Goal: Use online tool/utility: Utilize a website feature to perform a specific function

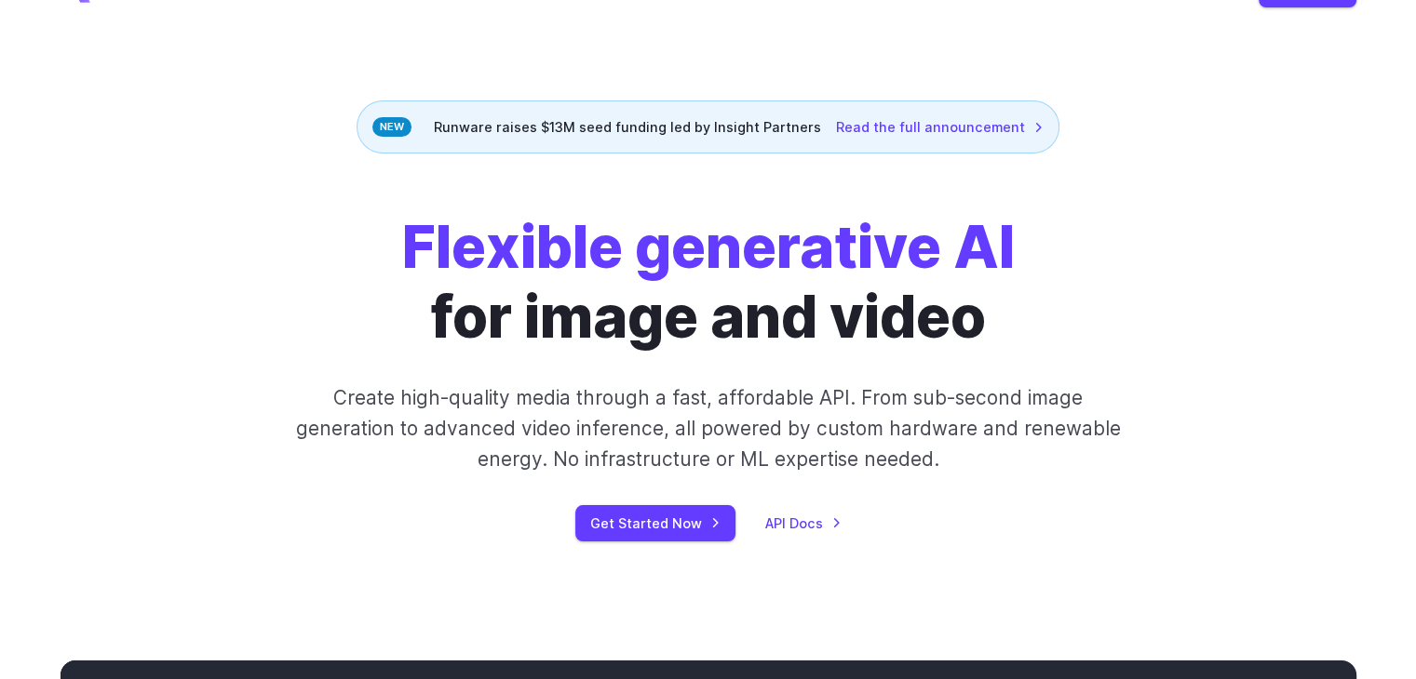
scroll to position [93, 0]
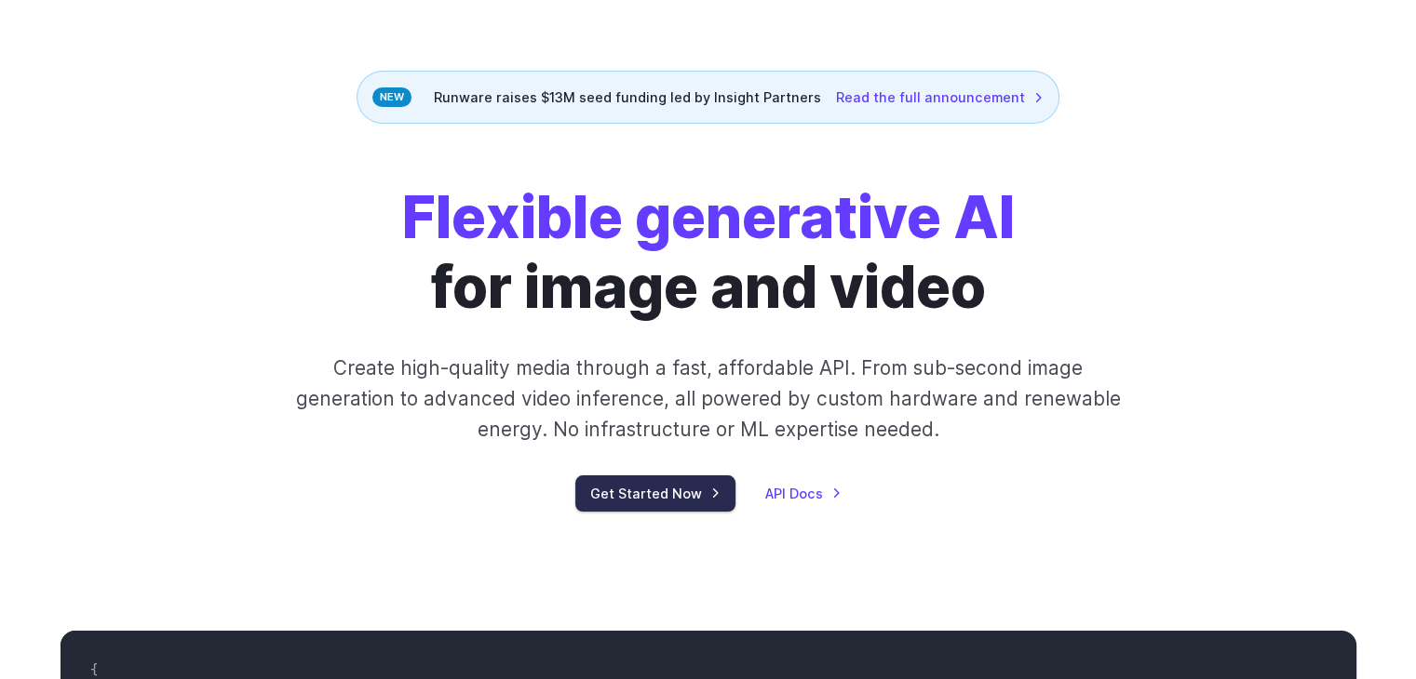
click at [652, 500] on link "Get Started Now" at bounding box center [655, 494] width 160 height 36
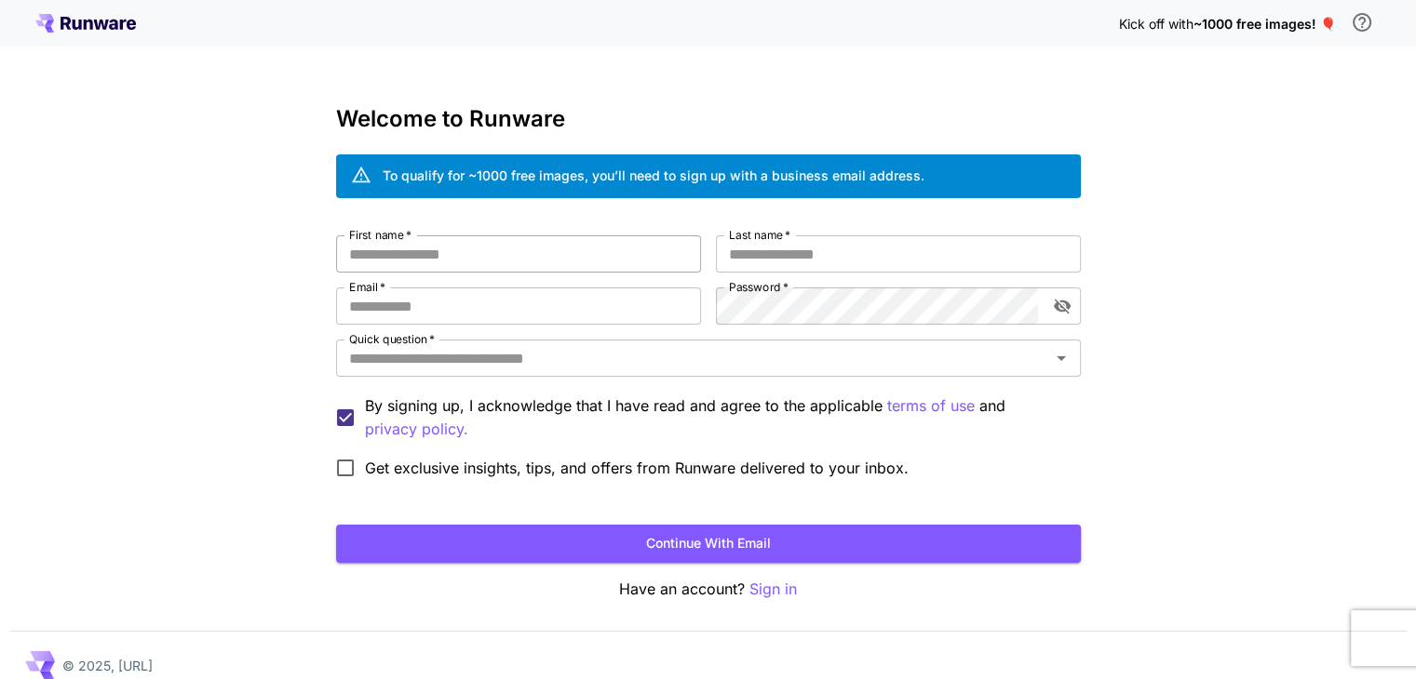
drag, startPoint x: 471, startPoint y: 206, endPoint x: 460, endPoint y: 248, distance: 43.3
click at [471, 204] on div "Welcome to Runware To qualify for ~1000 free images, you’ll need to sign up wit…" at bounding box center [708, 353] width 745 height 495
click at [455, 256] on input "First name   *" at bounding box center [518, 253] width 365 height 37
type input "*"
click at [765, 262] on input "Last name   *" at bounding box center [898, 253] width 365 height 37
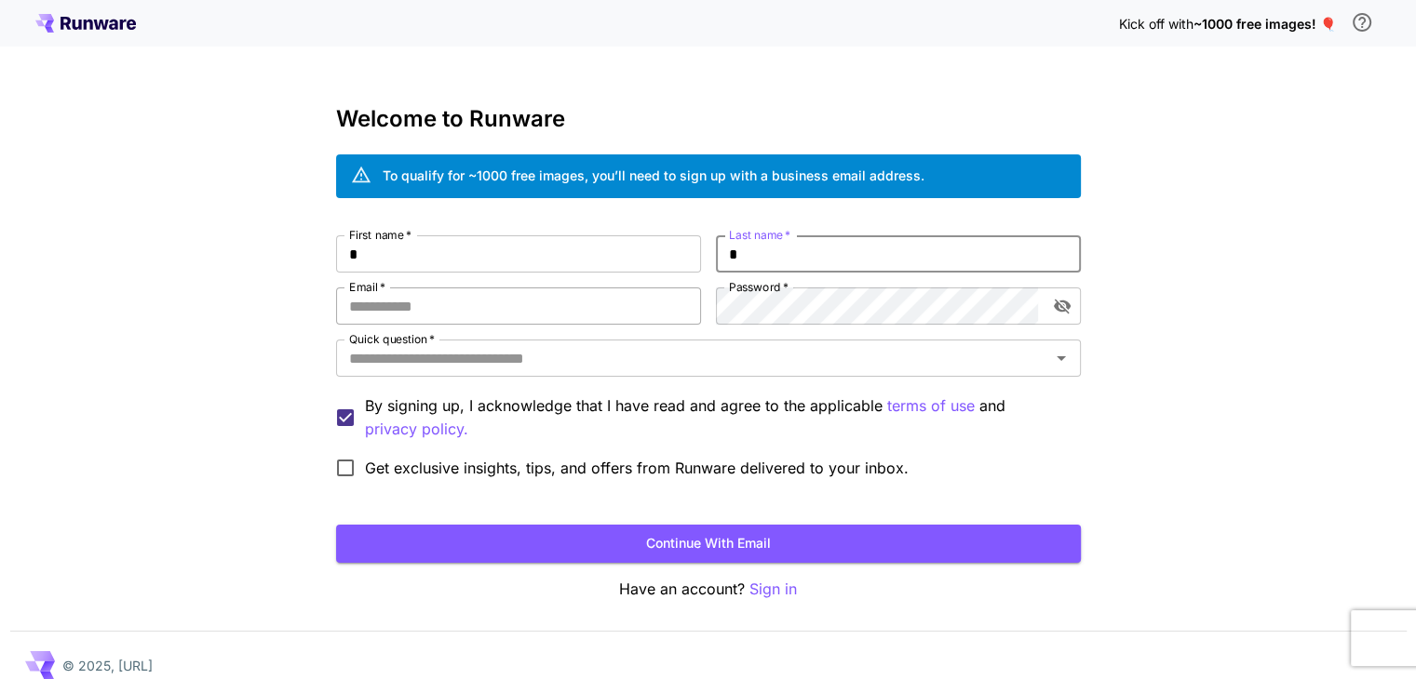
type input "*"
click at [514, 297] on input "Email   *" at bounding box center [518, 306] width 365 height 37
type input "**********"
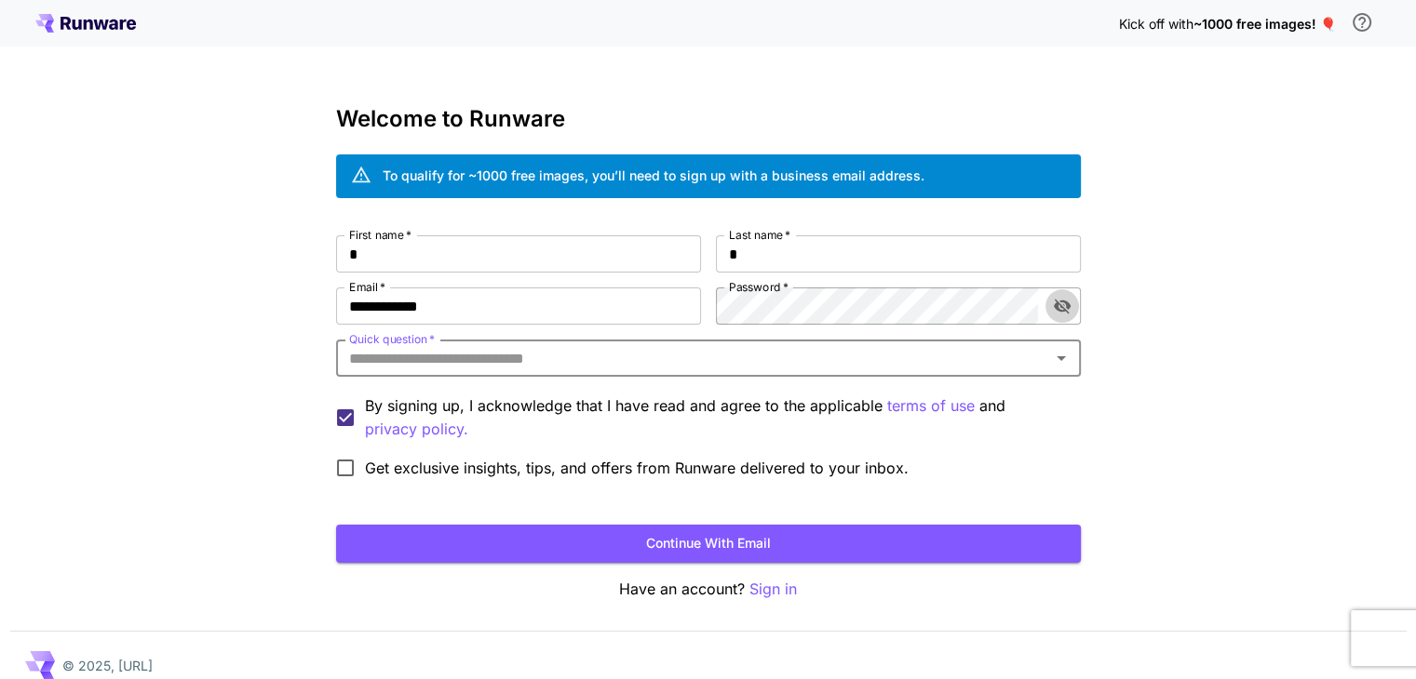
click at [1062, 297] on icon "toggle password visibility" at bounding box center [1062, 306] width 19 height 19
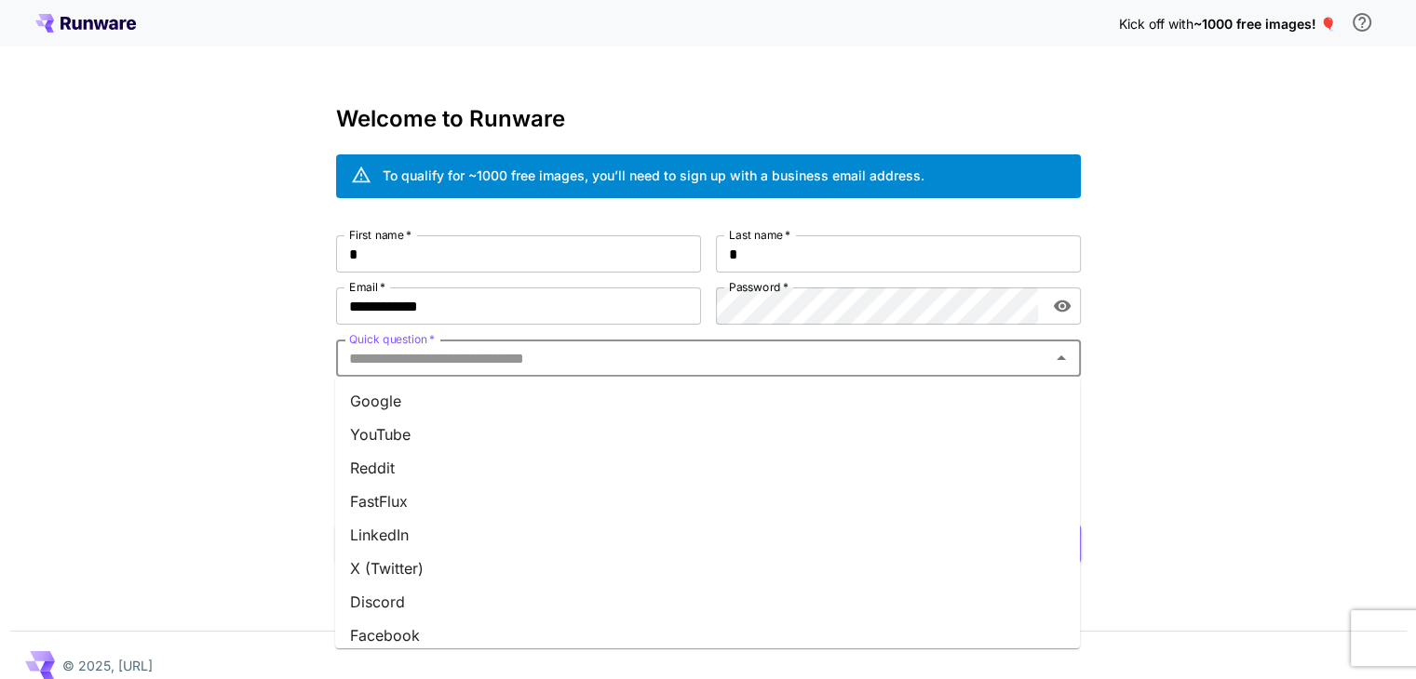
click at [432, 369] on input "Quick question   *" at bounding box center [693, 358] width 703 height 26
click at [438, 408] on li "Google" at bounding box center [707, 401] width 745 height 34
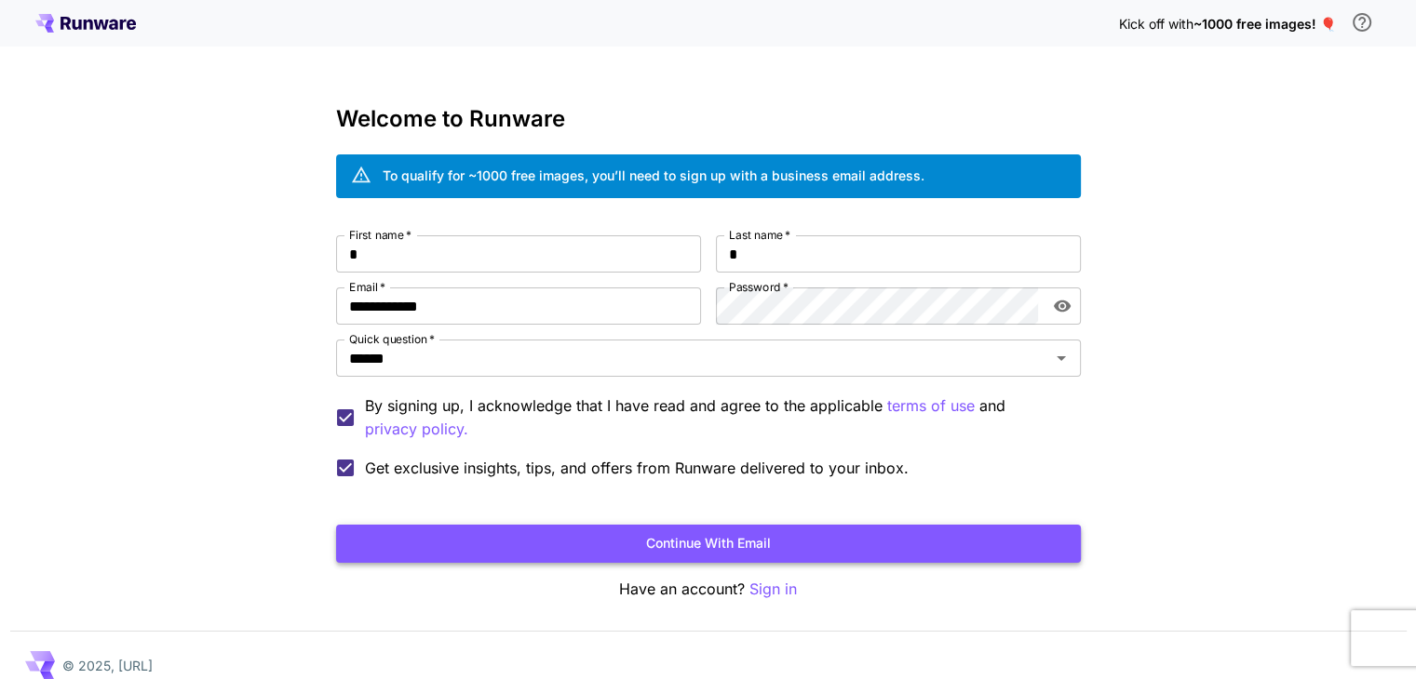
click at [432, 543] on button "Continue with email" at bounding box center [708, 544] width 745 height 38
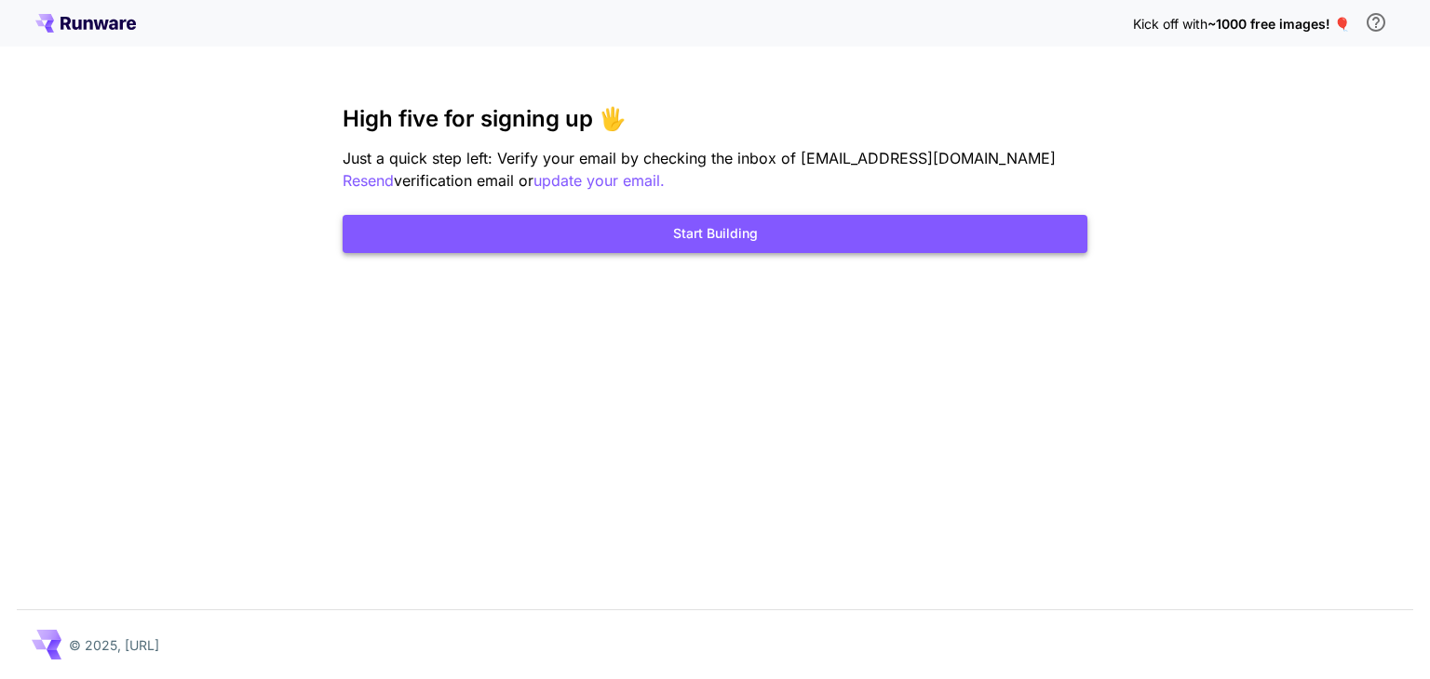
click at [639, 239] on button "Start Building" at bounding box center [715, 234] width 745 height 38
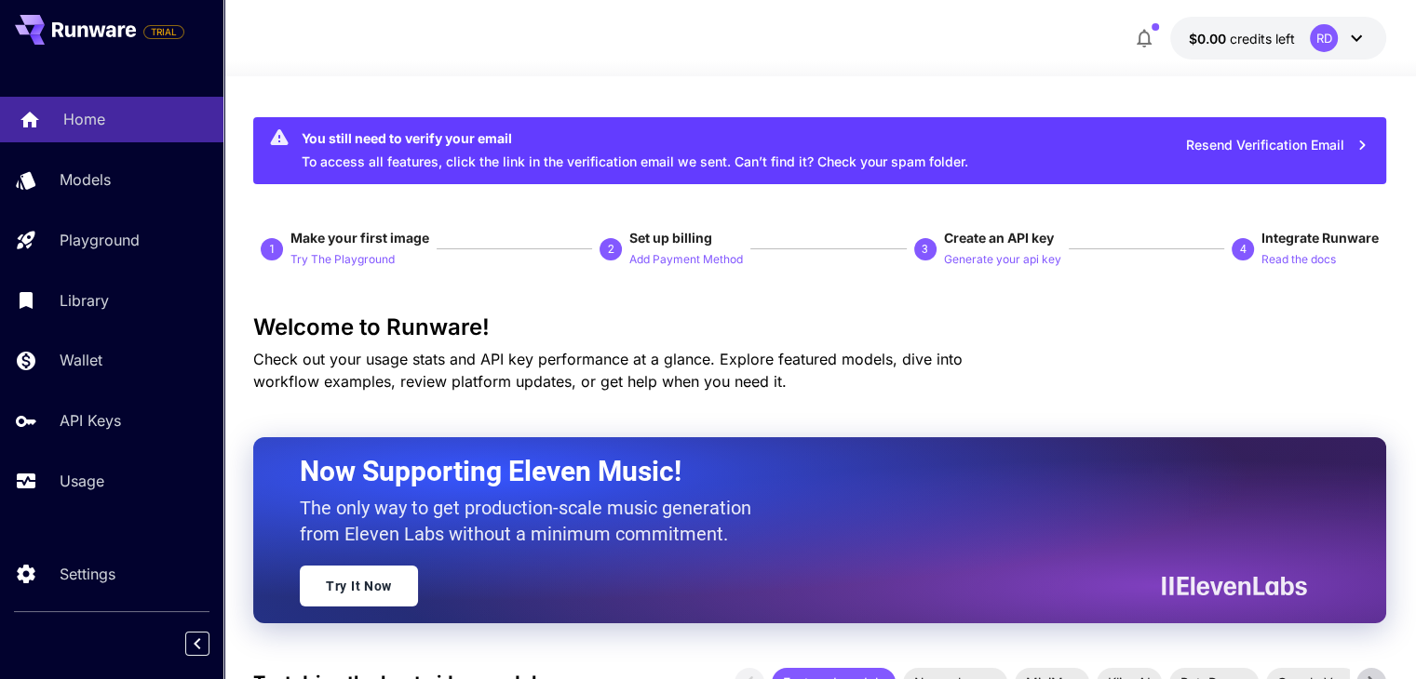
click at [78, 113] on p "Home" at bounding box center [84, 119] width 42 height 22
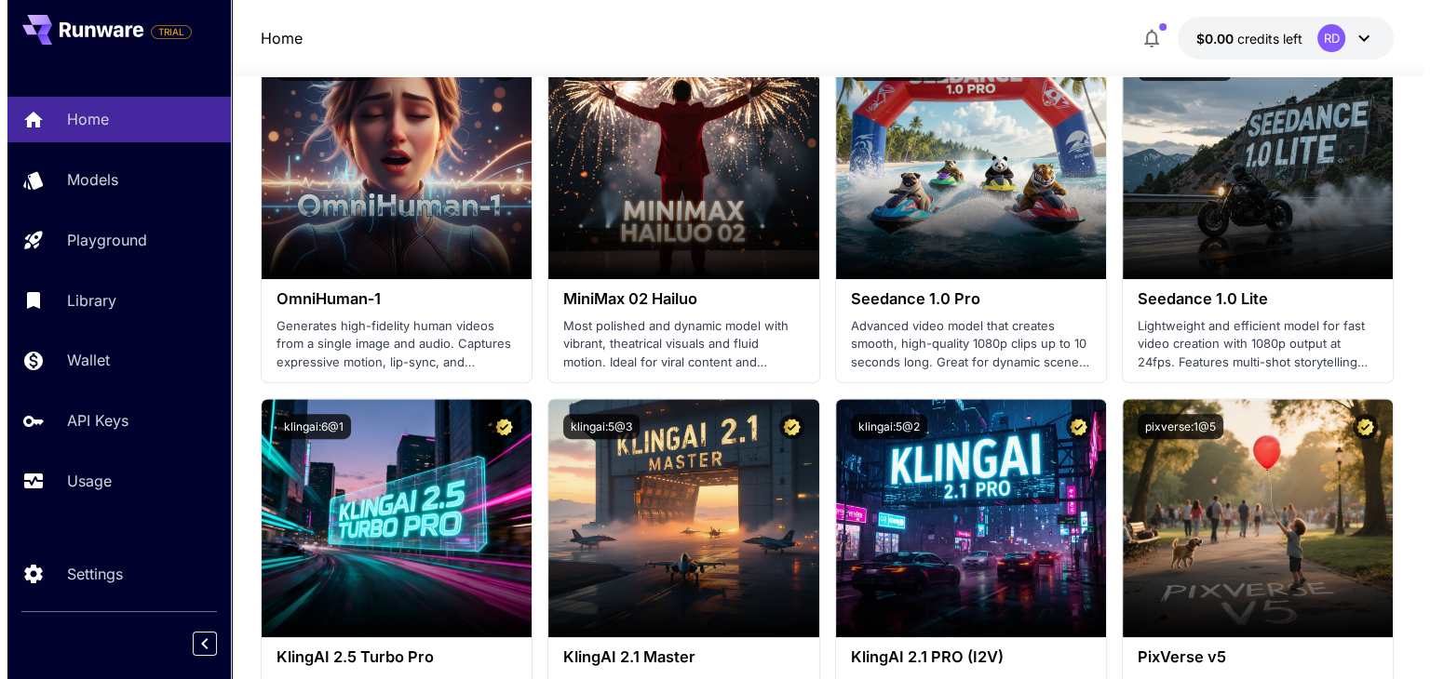
scroll to position [558, 0]
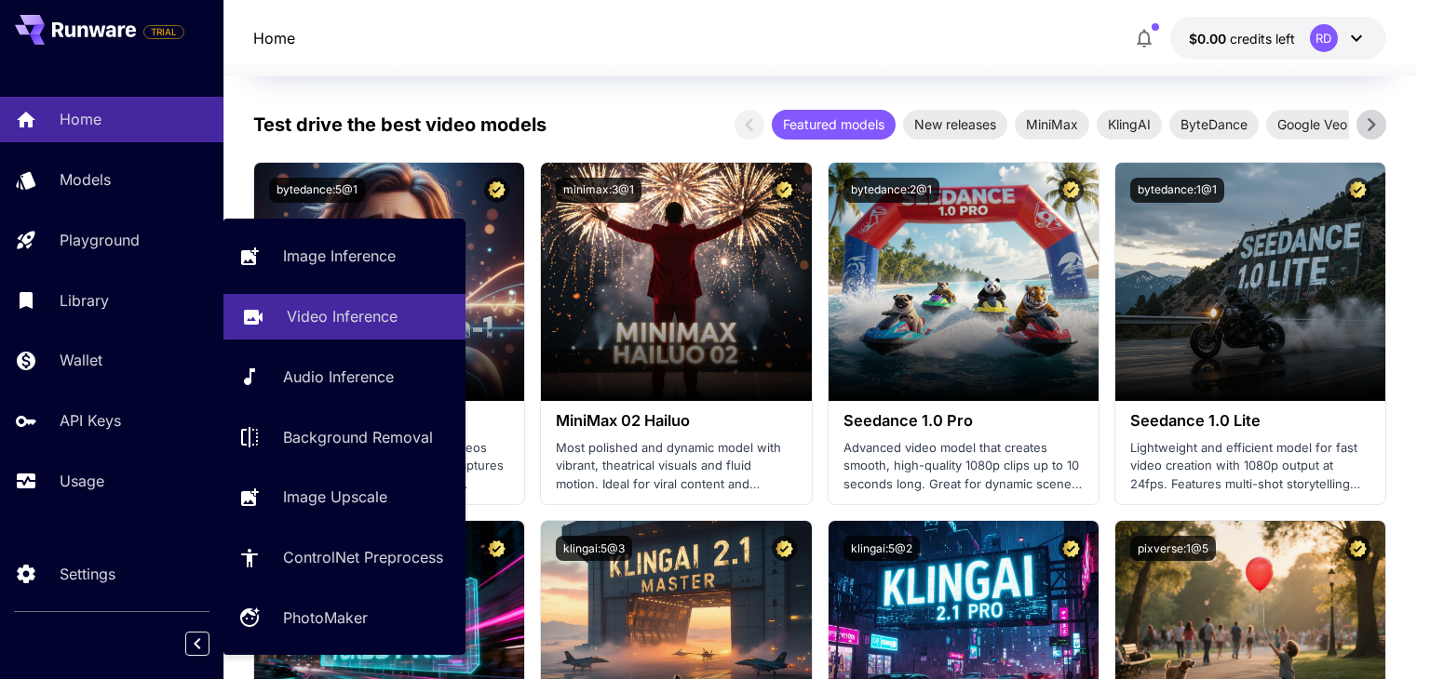
click at [298, 314] on p "Video Inference" at bounding box center [342, 316] width 111 height 22
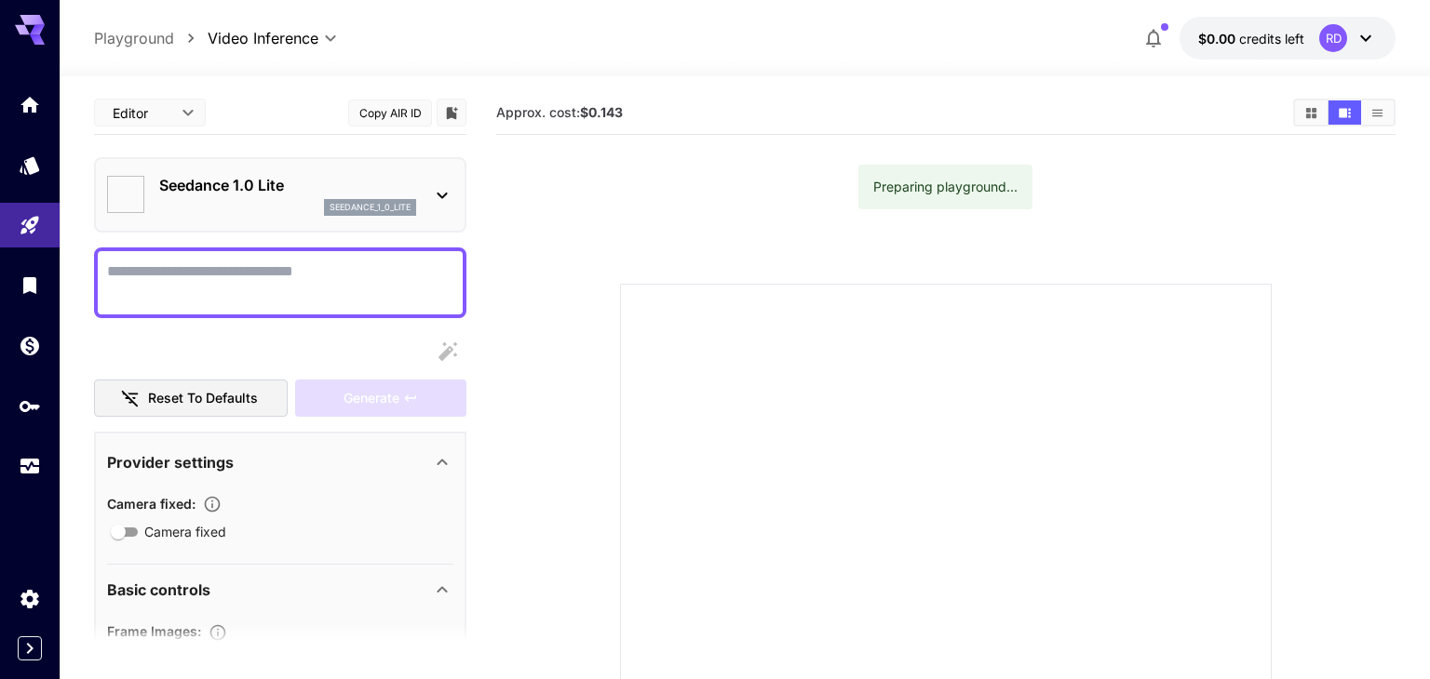
type input "*"
type input "**"
click at [301, 182] on p "Seedance 1.0 Lite" at bounding box center [286, 185] width 257 height 22
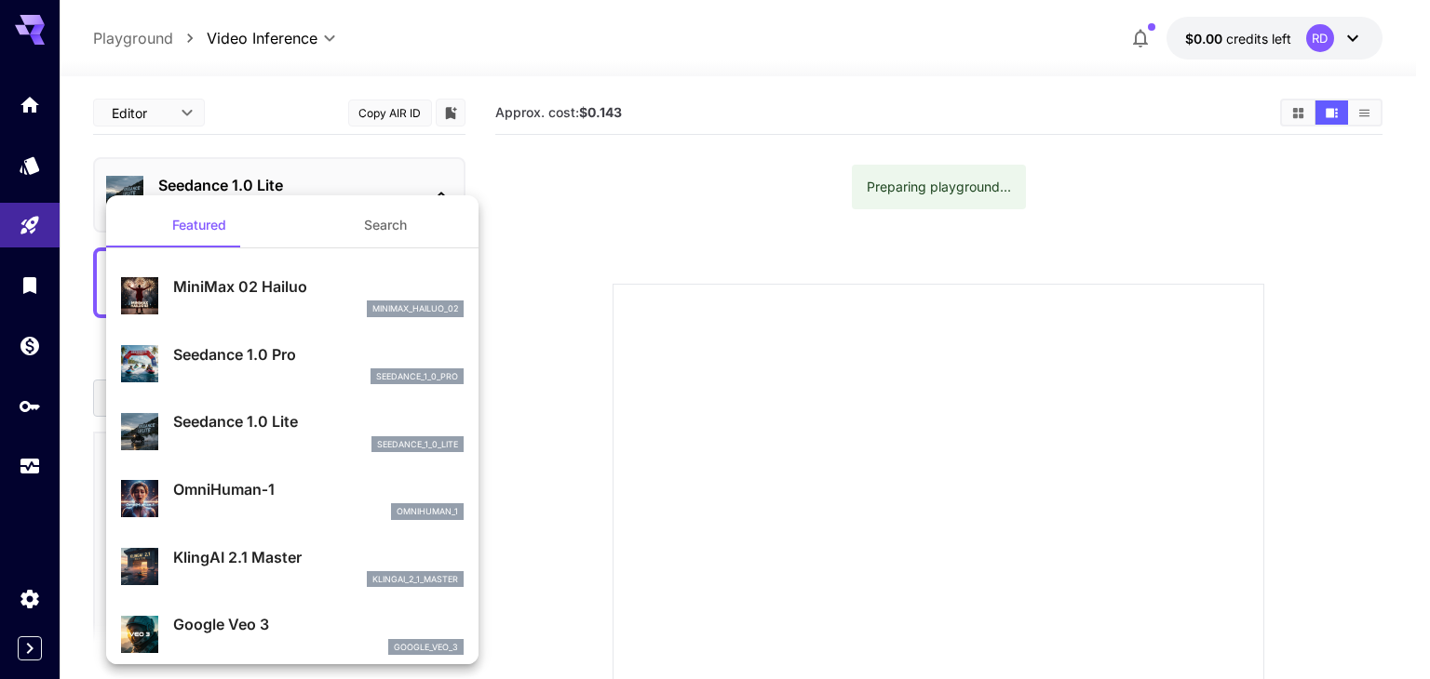
click at [424, 181] on div at bounding box center [715, 339] width 1430 height 679
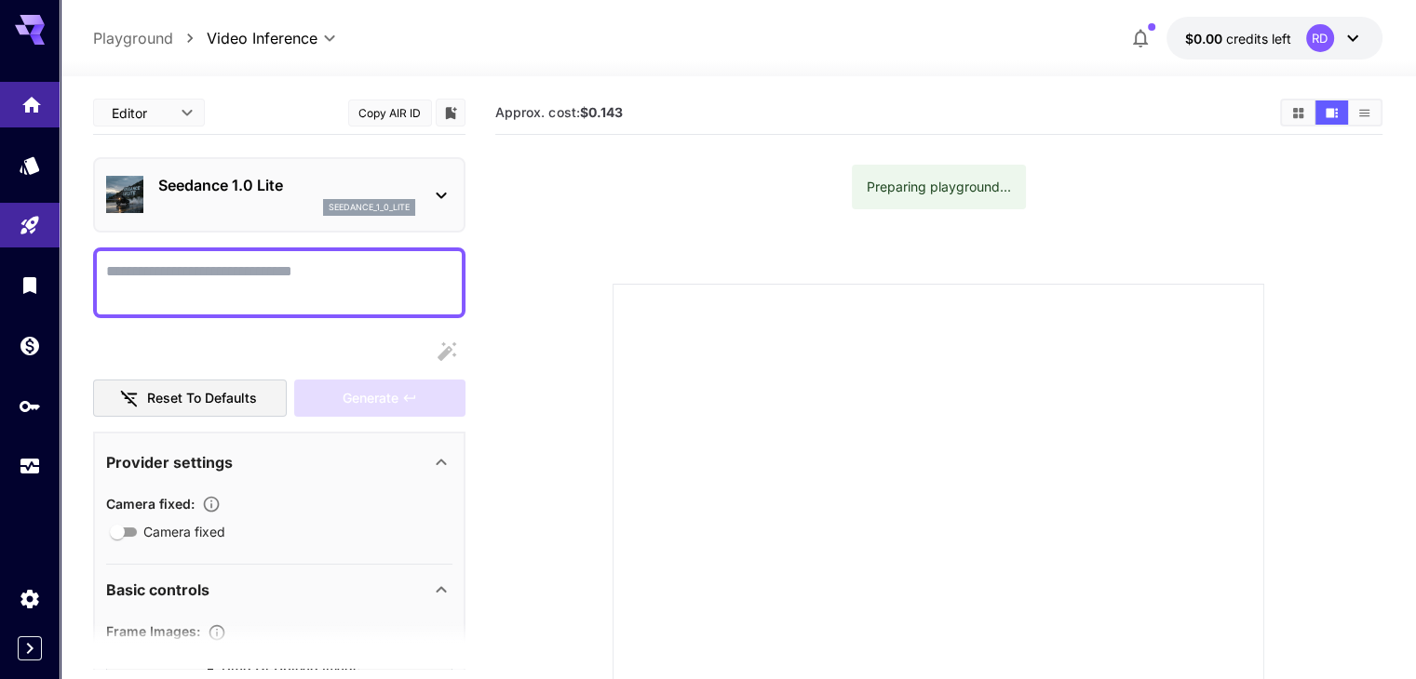
click at [34, 111] on icon "Home" at bounding box center [31, 99] width 22 height 22
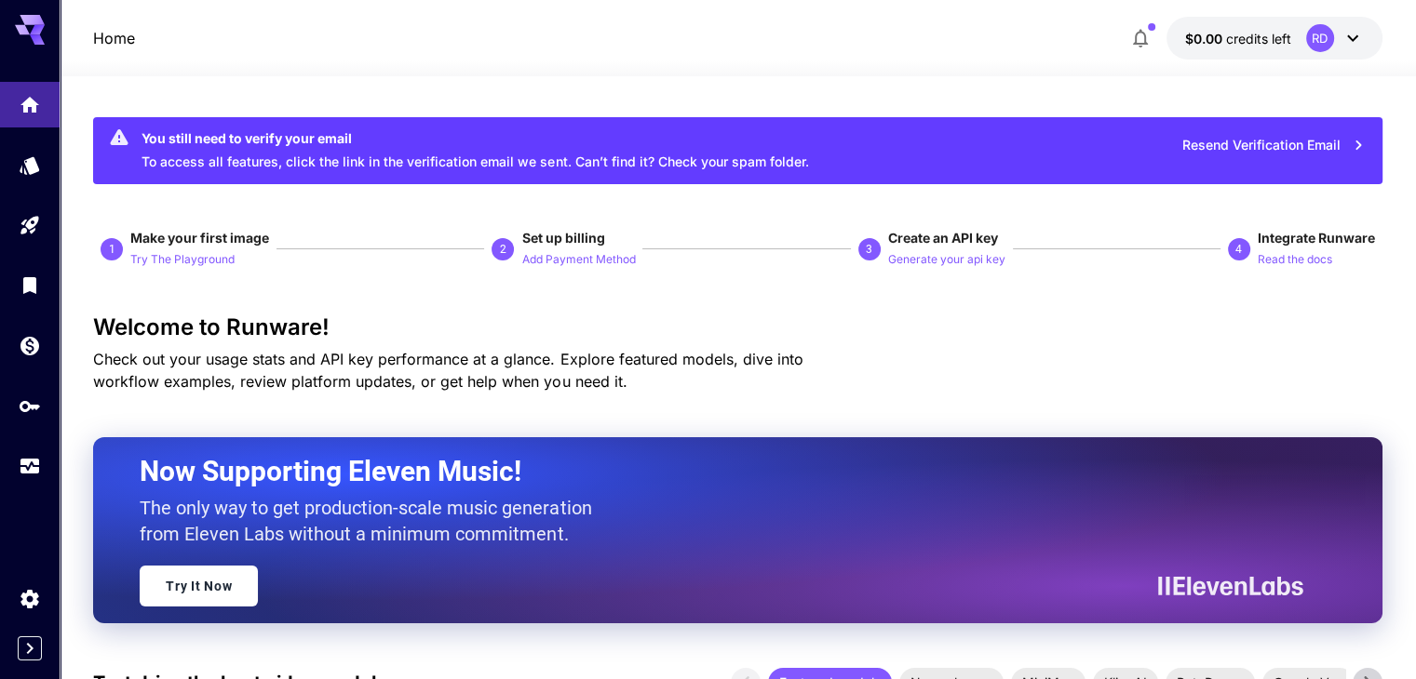
click at [1361, 34] on icon at bounding box center [1352, 38] width 22 height 22
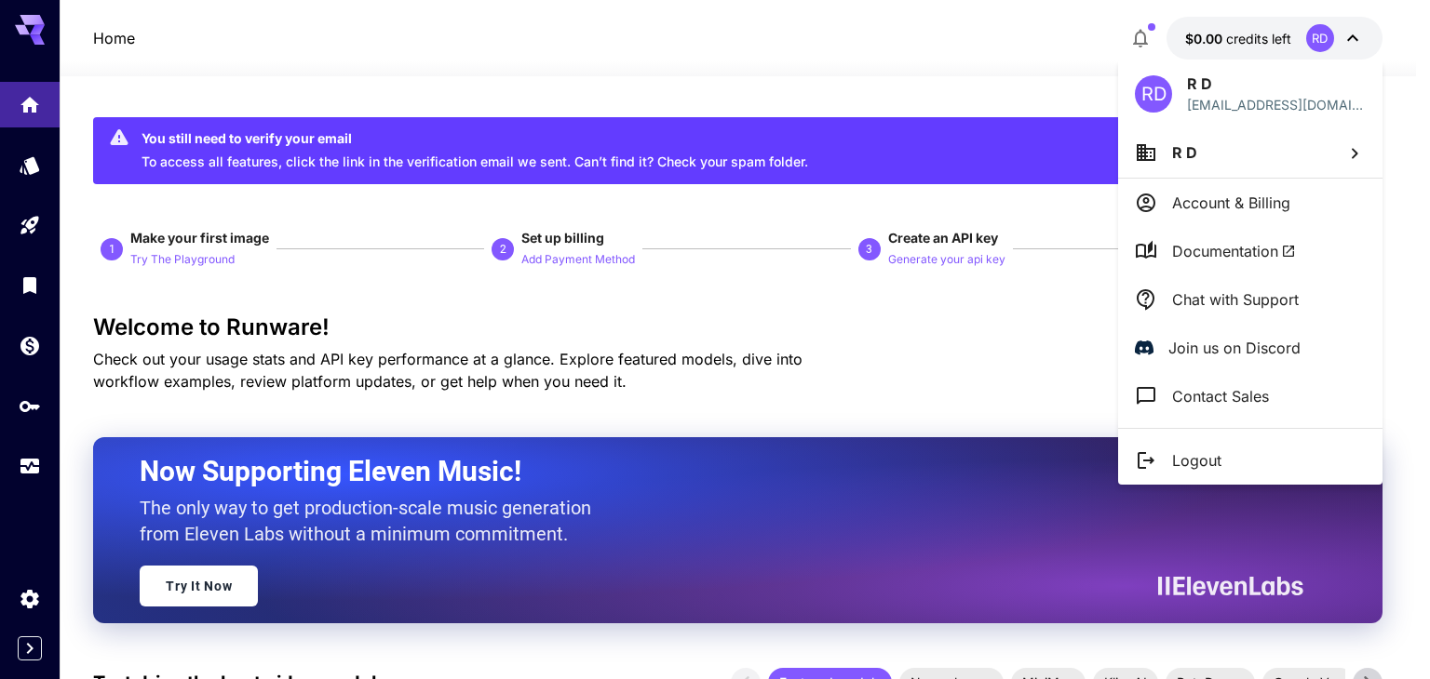
click at [1360, 36] on div at bounding box center [715, 339] width 1430 height 679
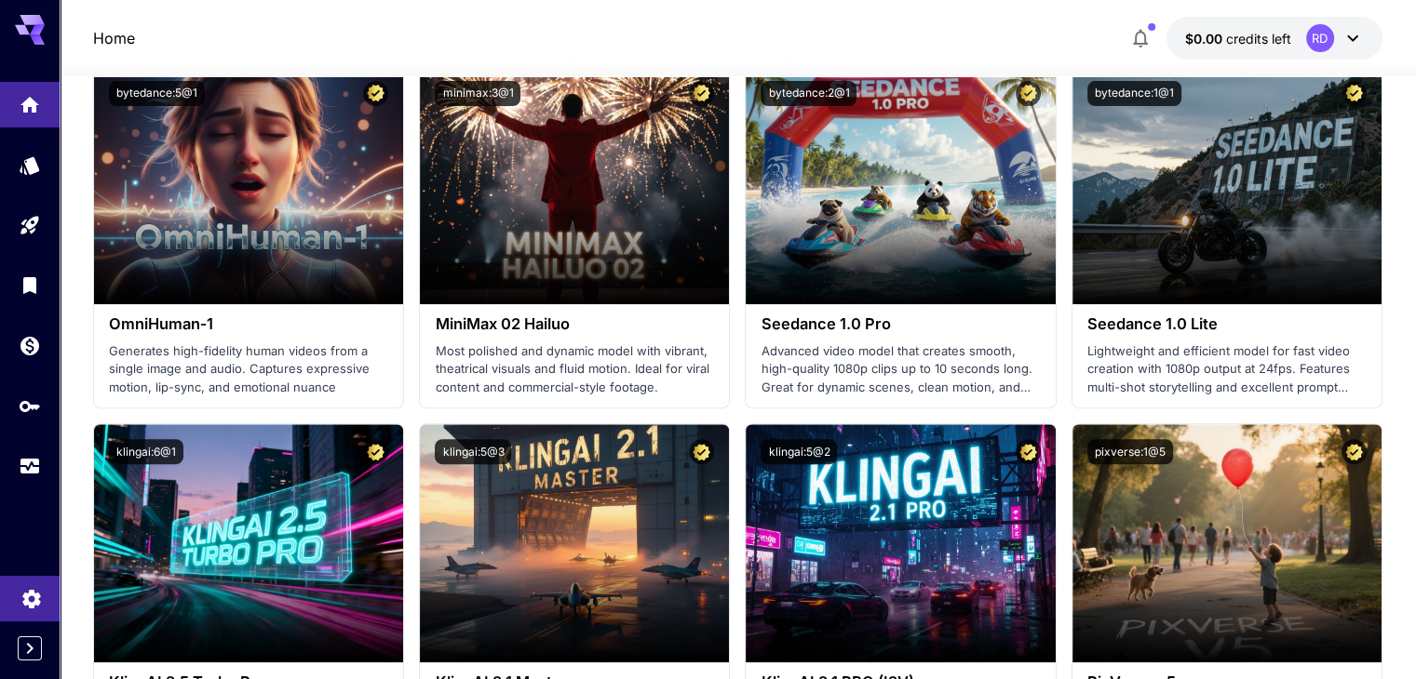
scroll to position [745, 0]
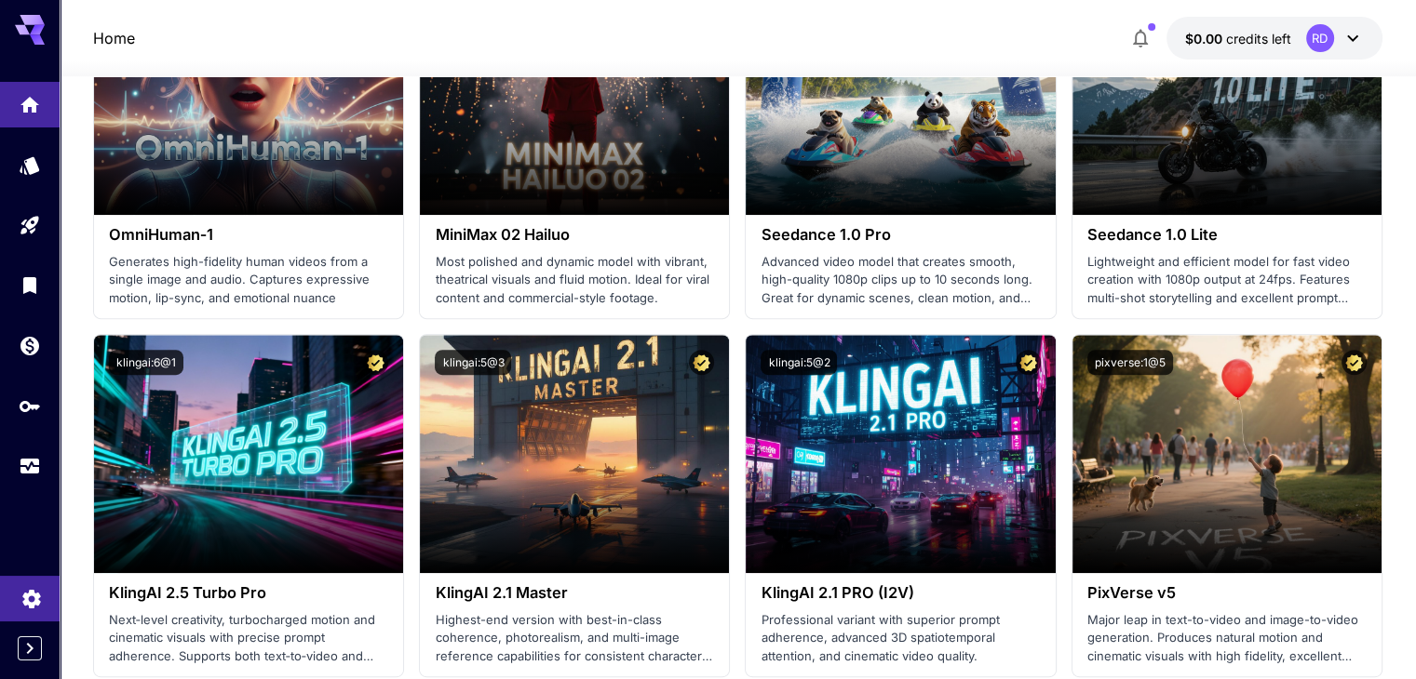
click at [24, 608] on link at bounding box center [30, 599] width 60 height 46
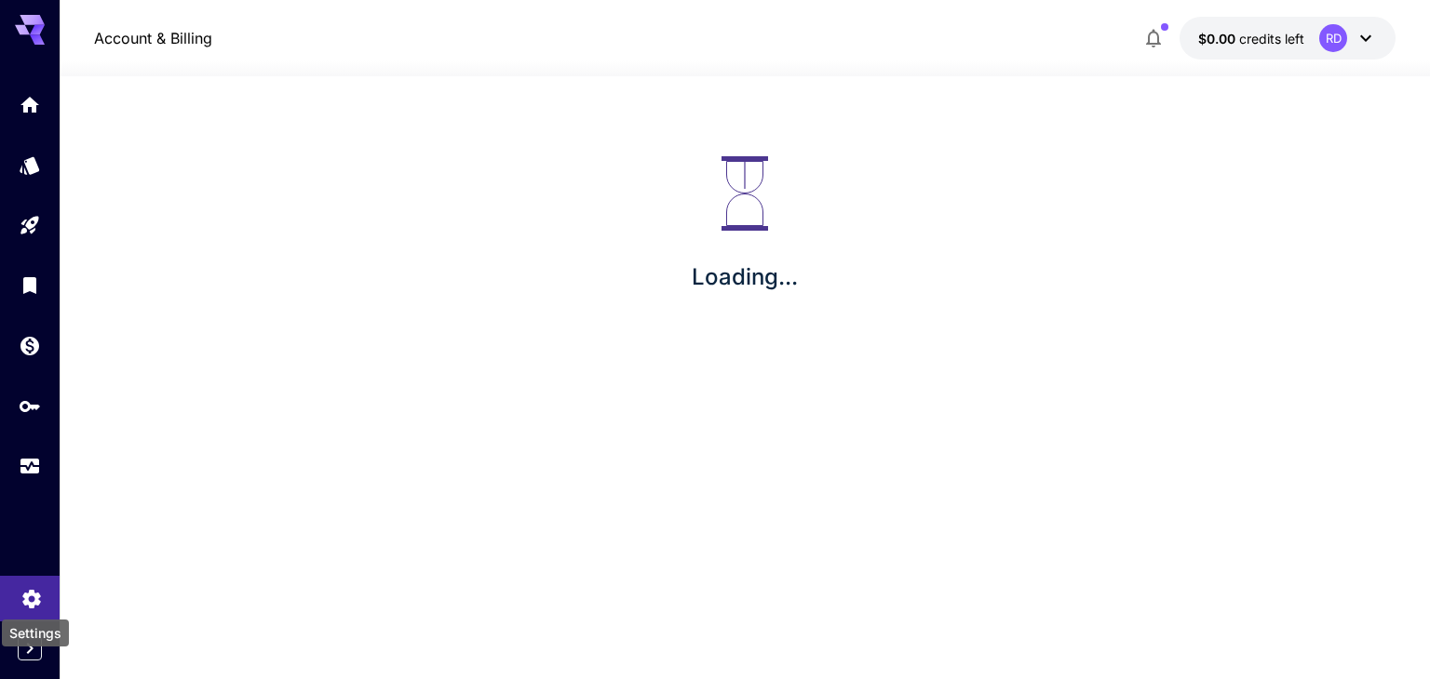
click at [24, 608] on div "Settings" at bounding box center [35, 628] width 71 height 42
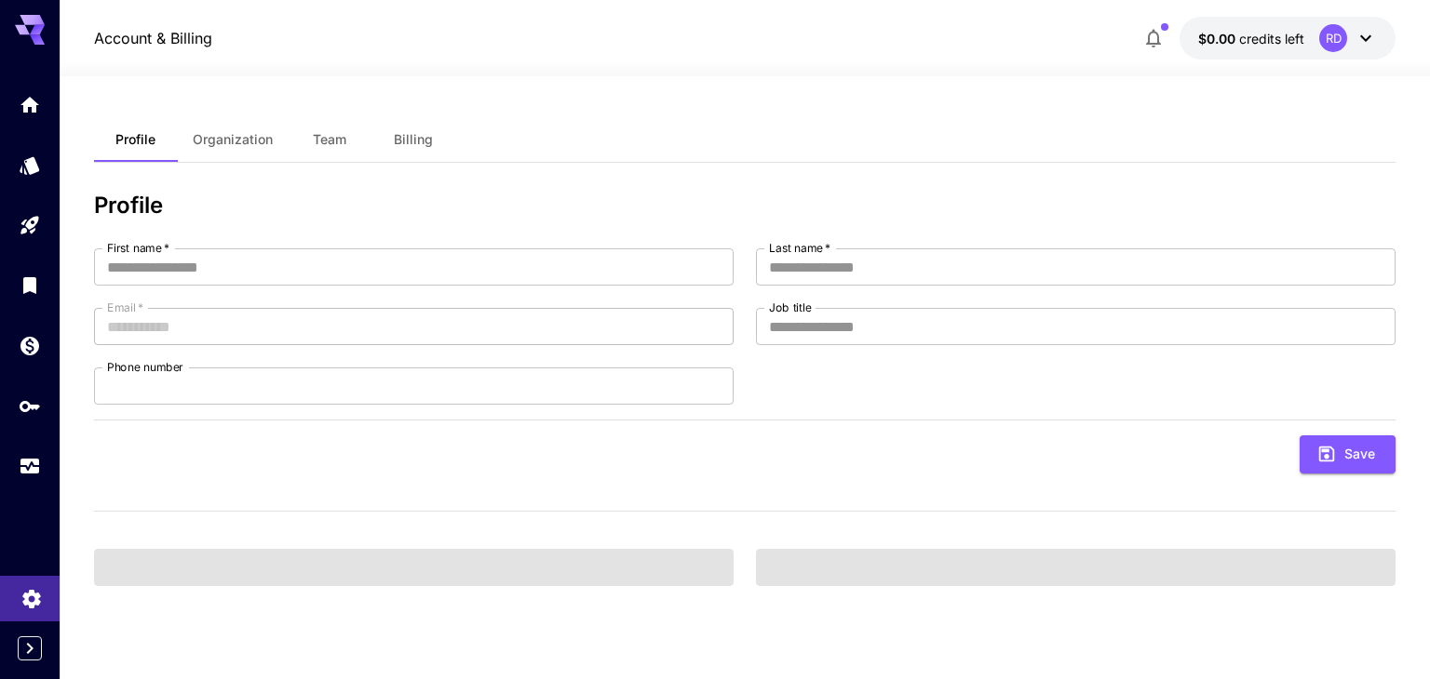
type input "*"
type input "**********"
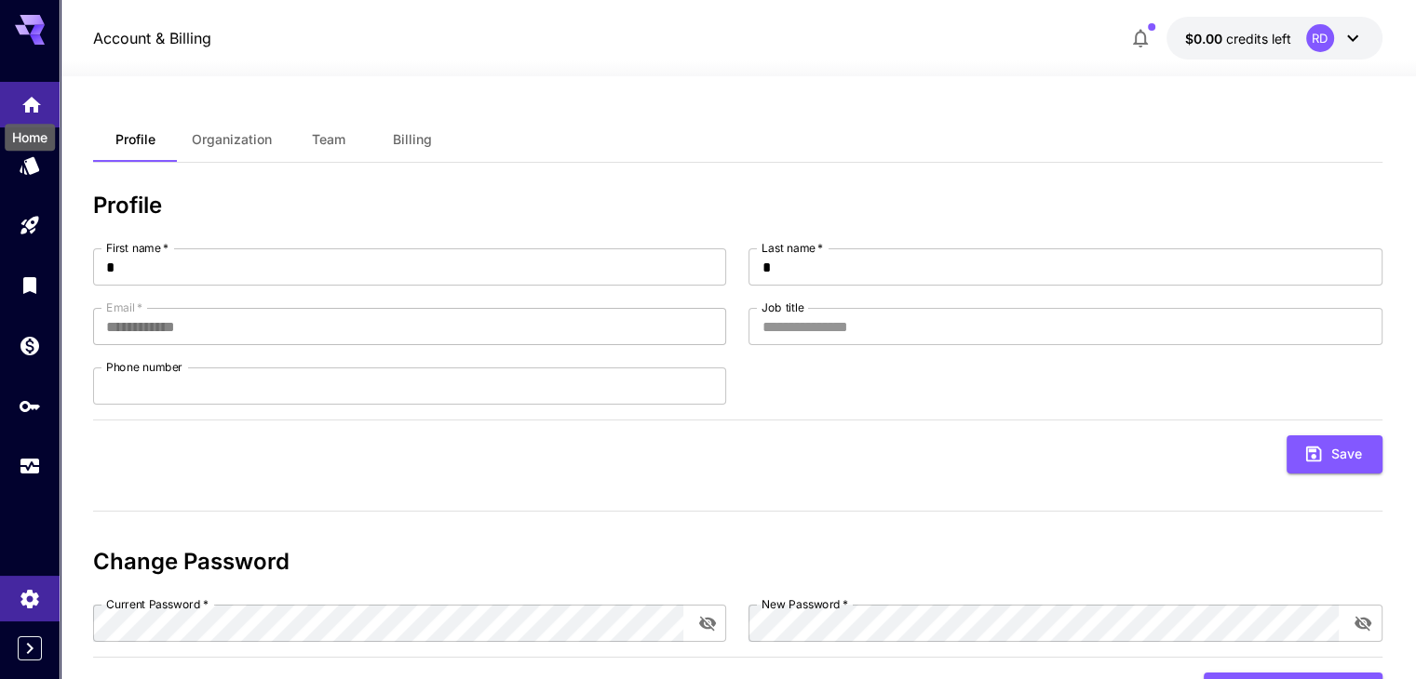
click at [26, 98] on icon "Home" at bounding box center [31, 99] width 22 height 22
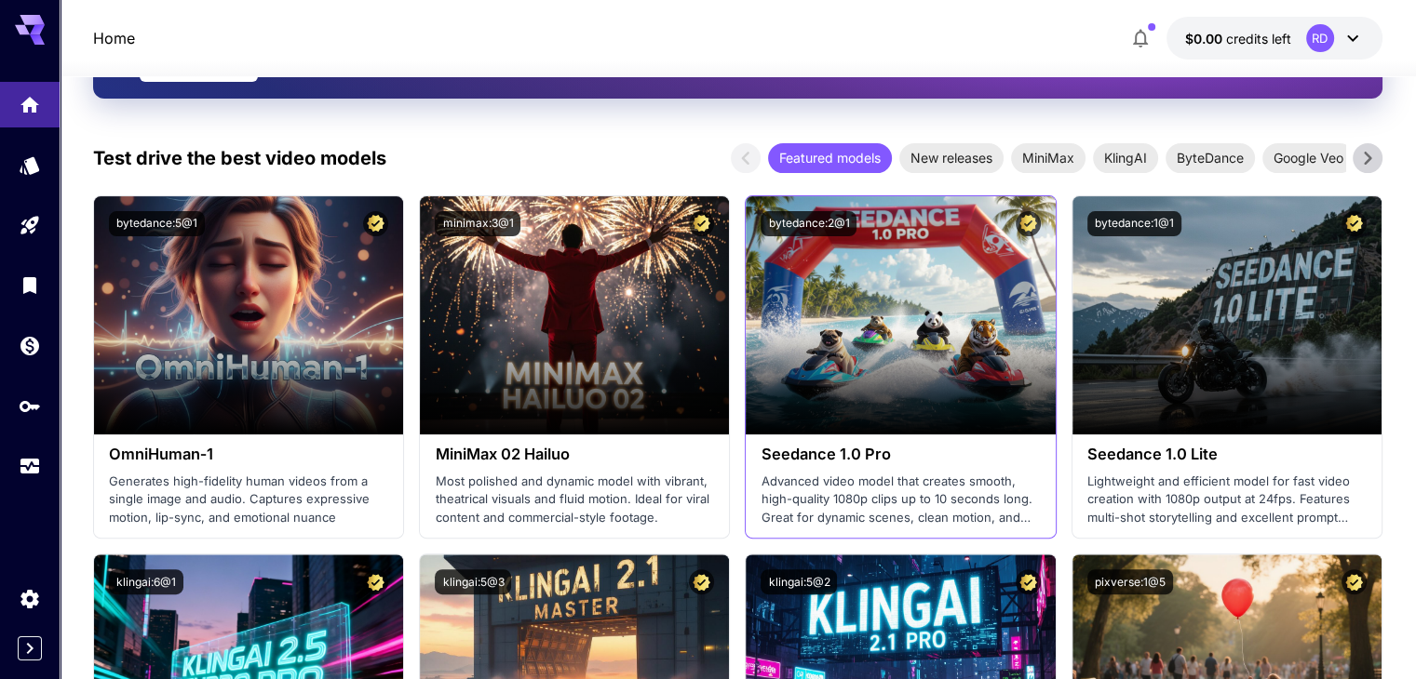
scroll to position [558, 0]
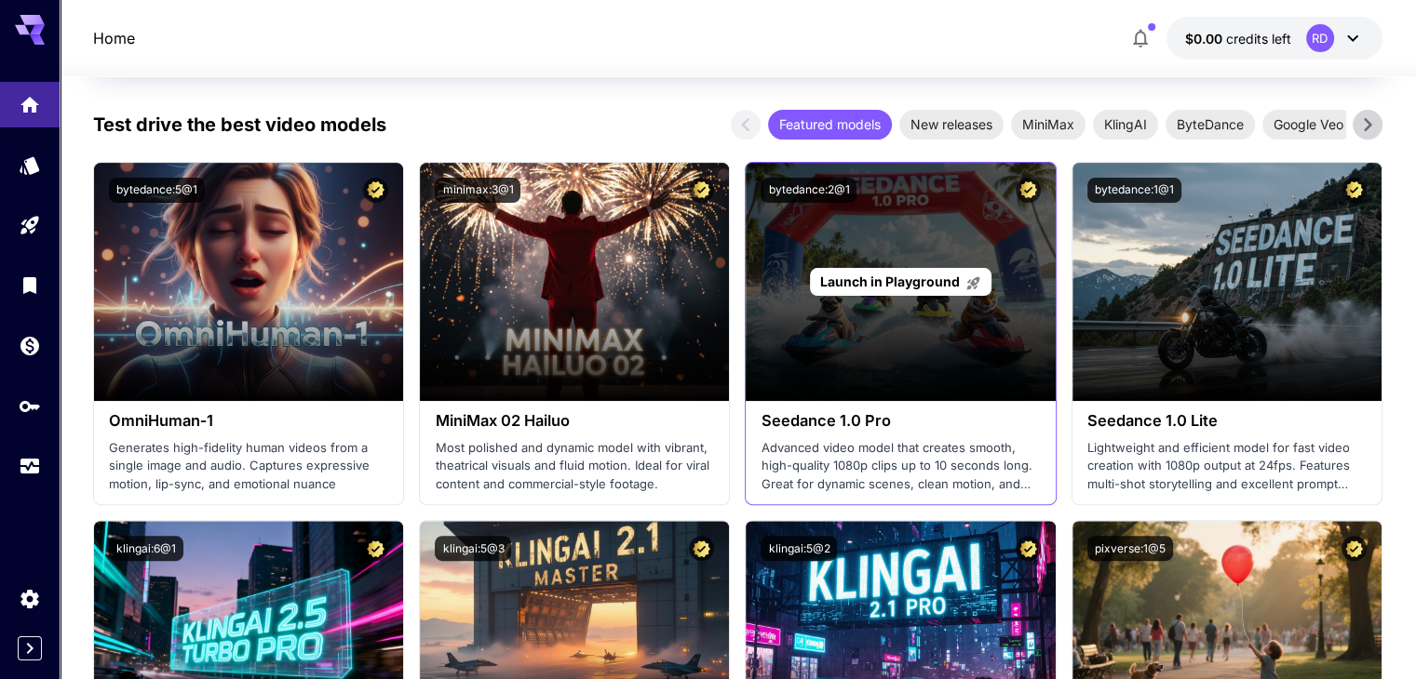
click at [845, 351] on div "Launch in Playground" at bounding box center [900, 282] width 309 height 238
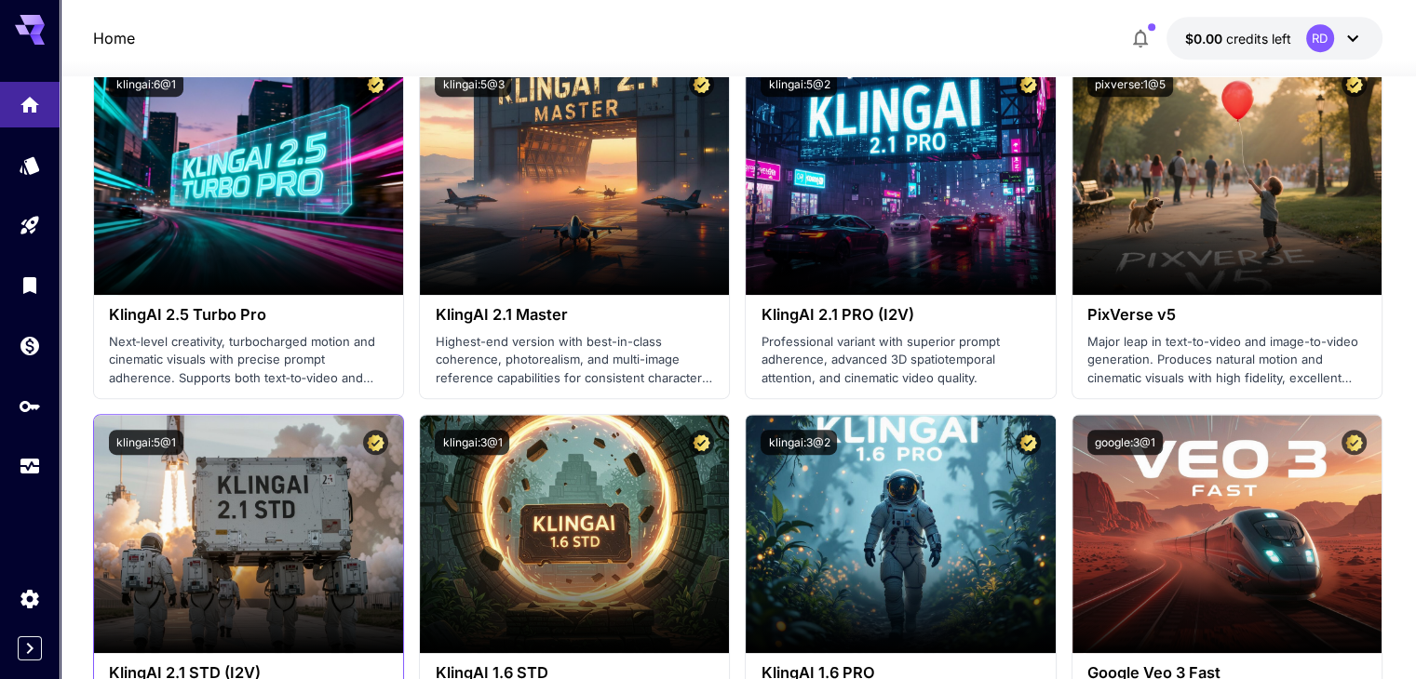
scroll to position [1024, 0]
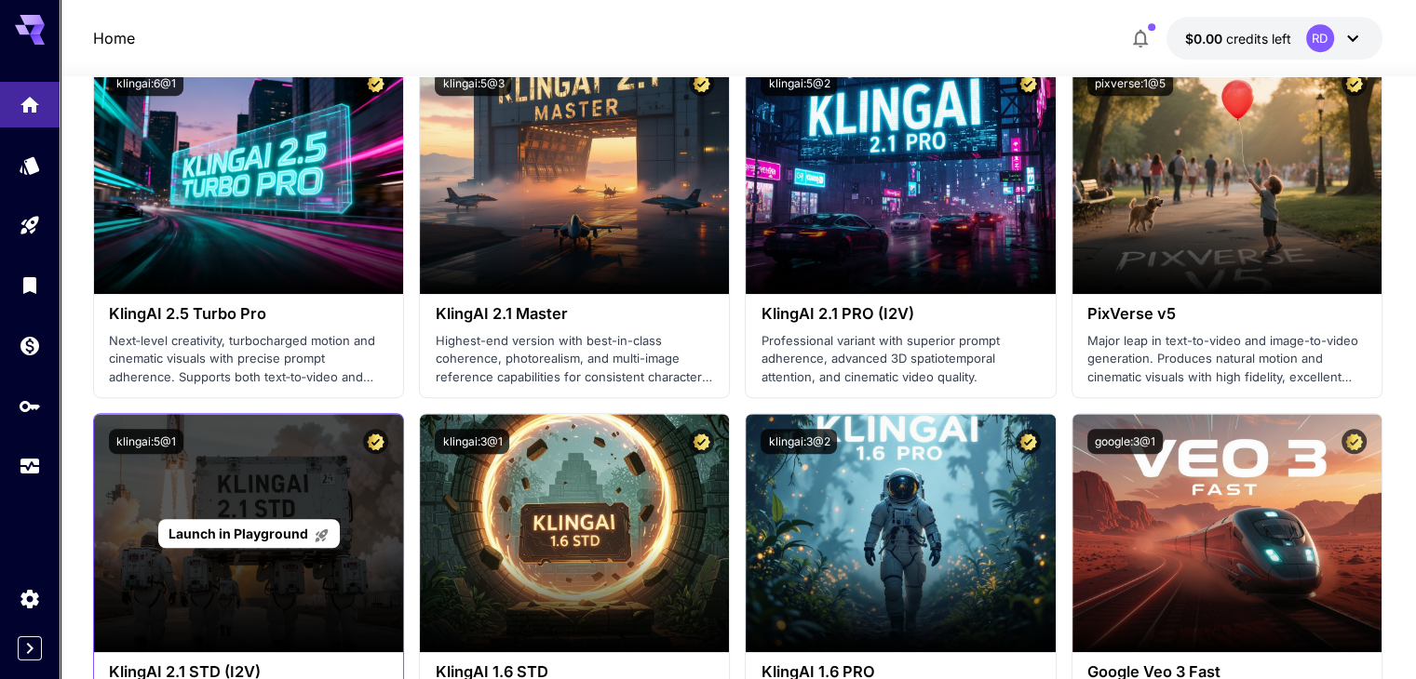
click at [246, 541] on p "Launch in Playground" at bounding box center [248, 534] width 161 height 20
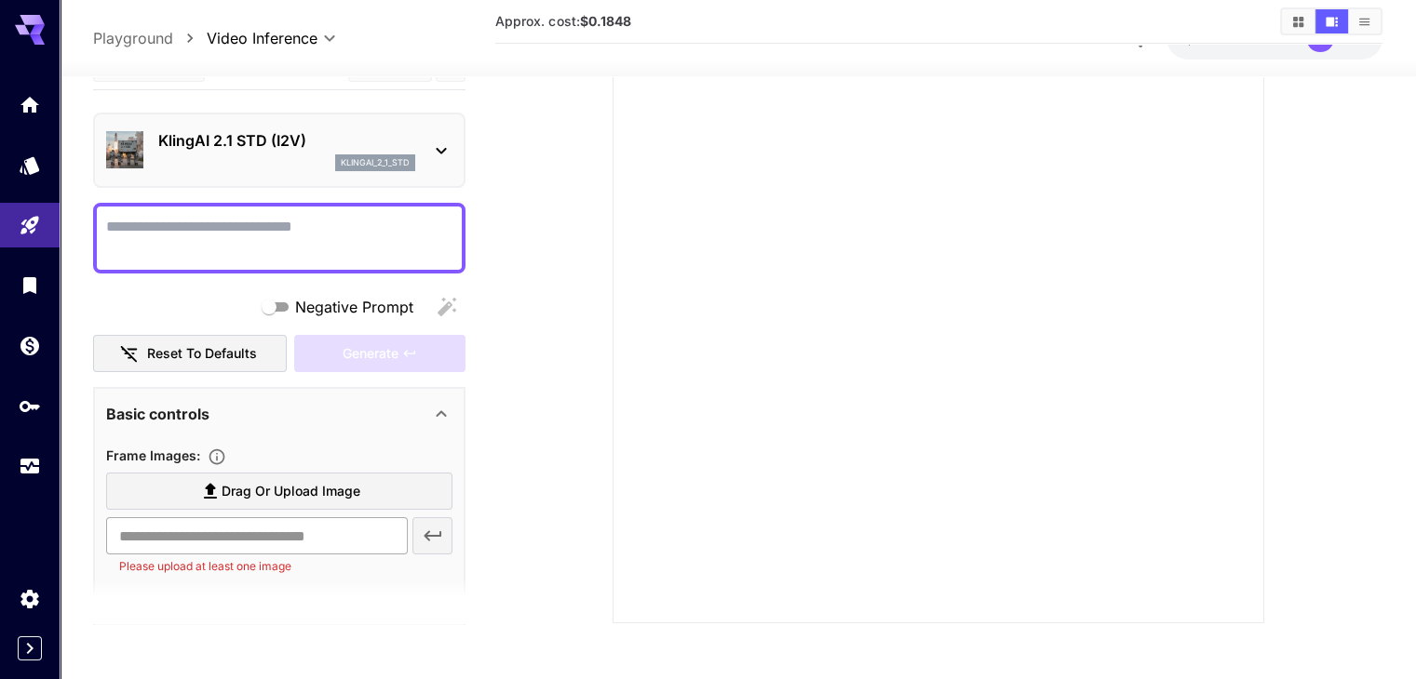
scroll to position [312, 0]
click at [257, 232] on textarea "Negative Prompt" at bounding box center [279, 237] width 346 height 45
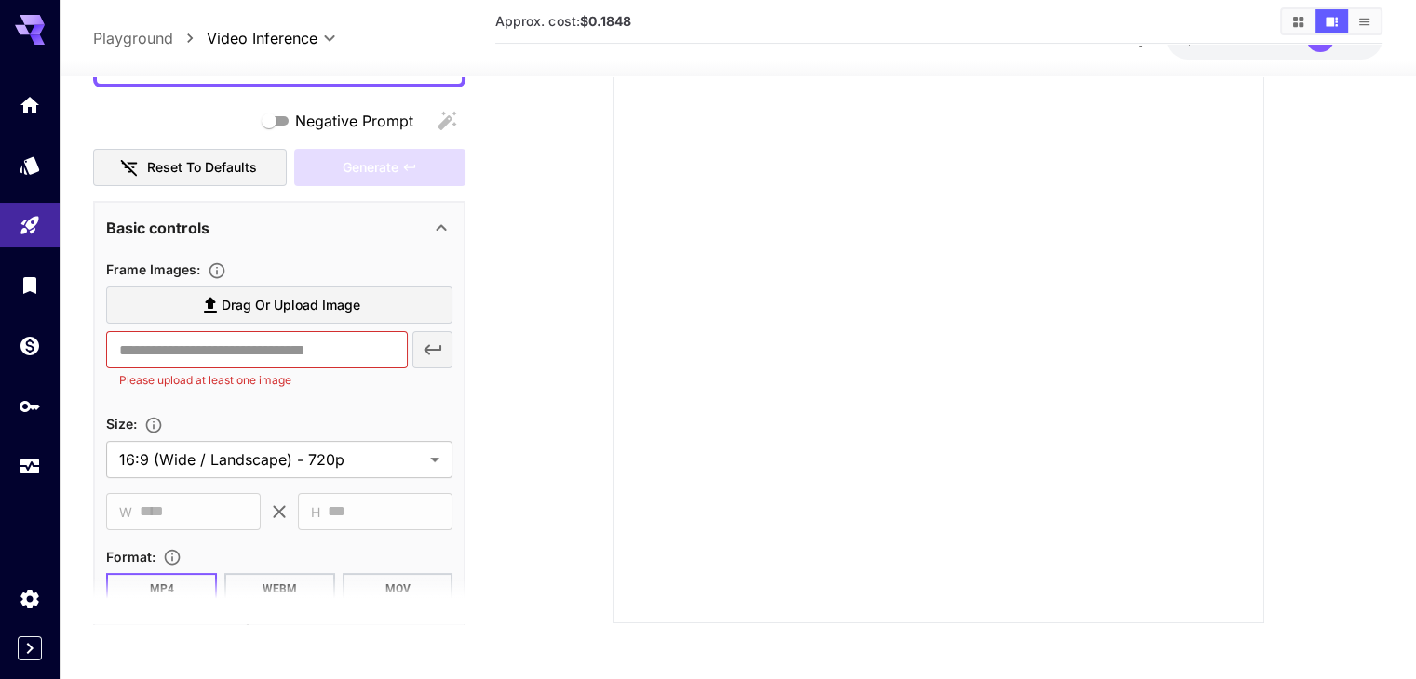
type textarea "**********"
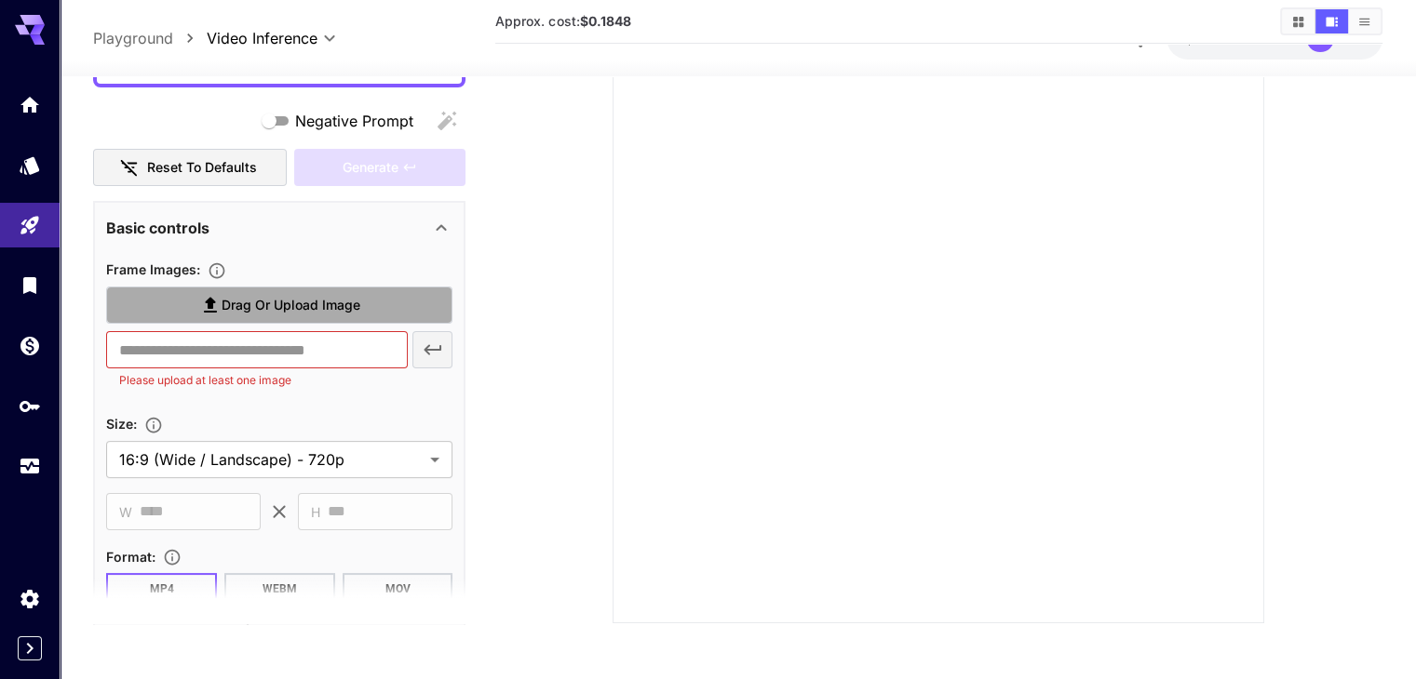
click at [232, 311] on span "Drag or upload image" at bounding box center [291, 304] width 139 height 23
click at [0, 0] on input "Drag or upload image" at bounding box center [0, 0] width 0 height 0
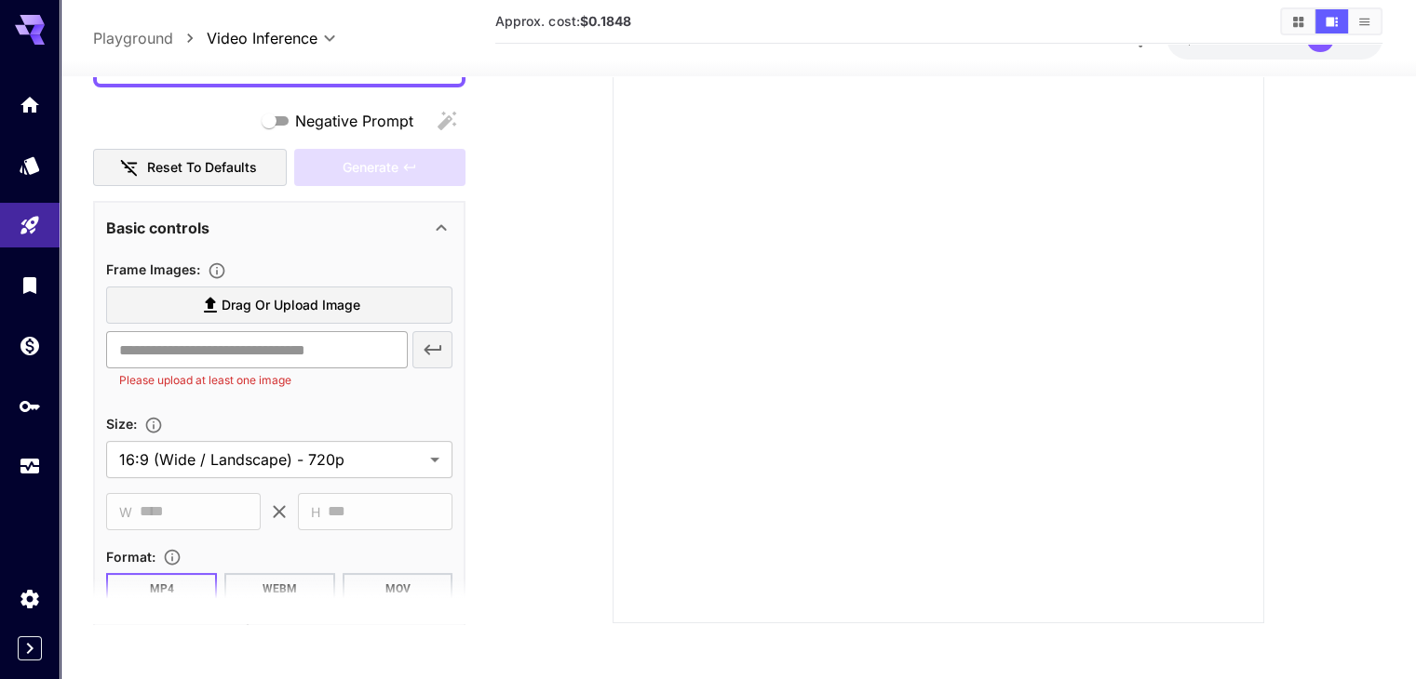
click at [270, 350] on input "text" at bounding box center [256, 349] width 301 height 37
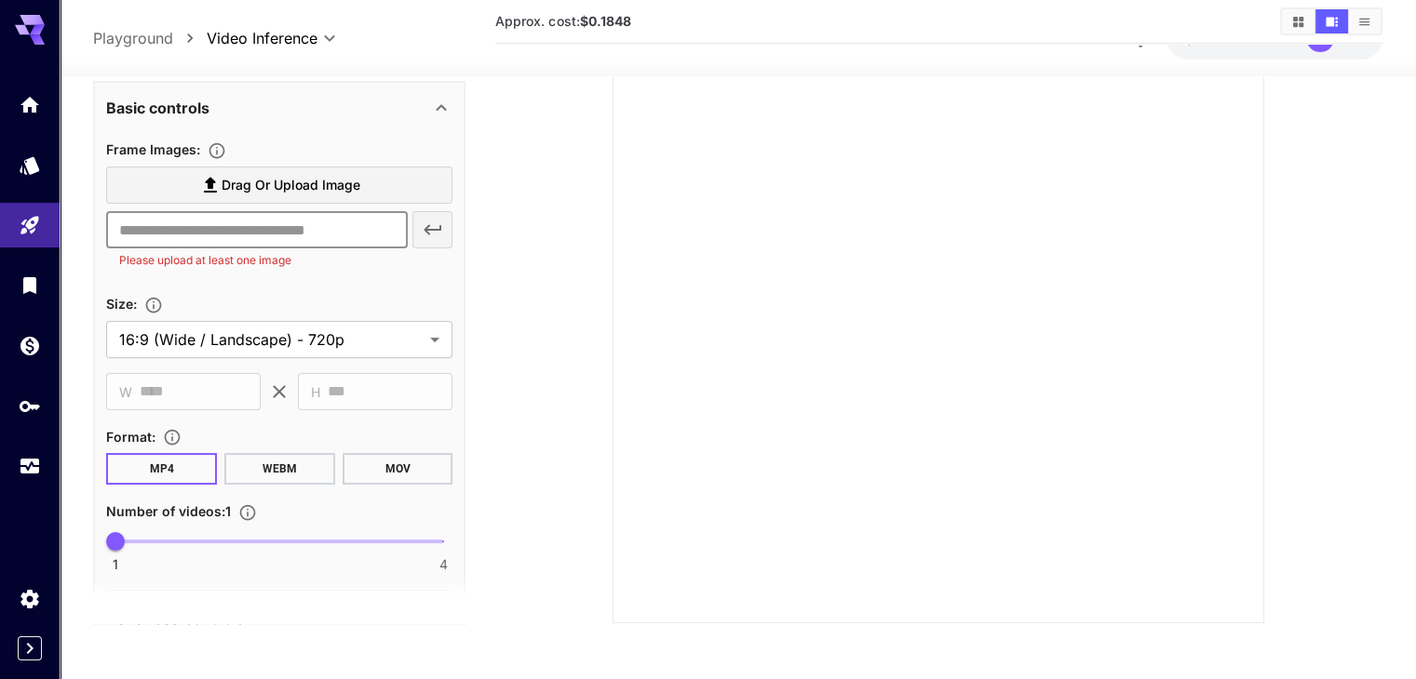
scroll to position [372, 0]
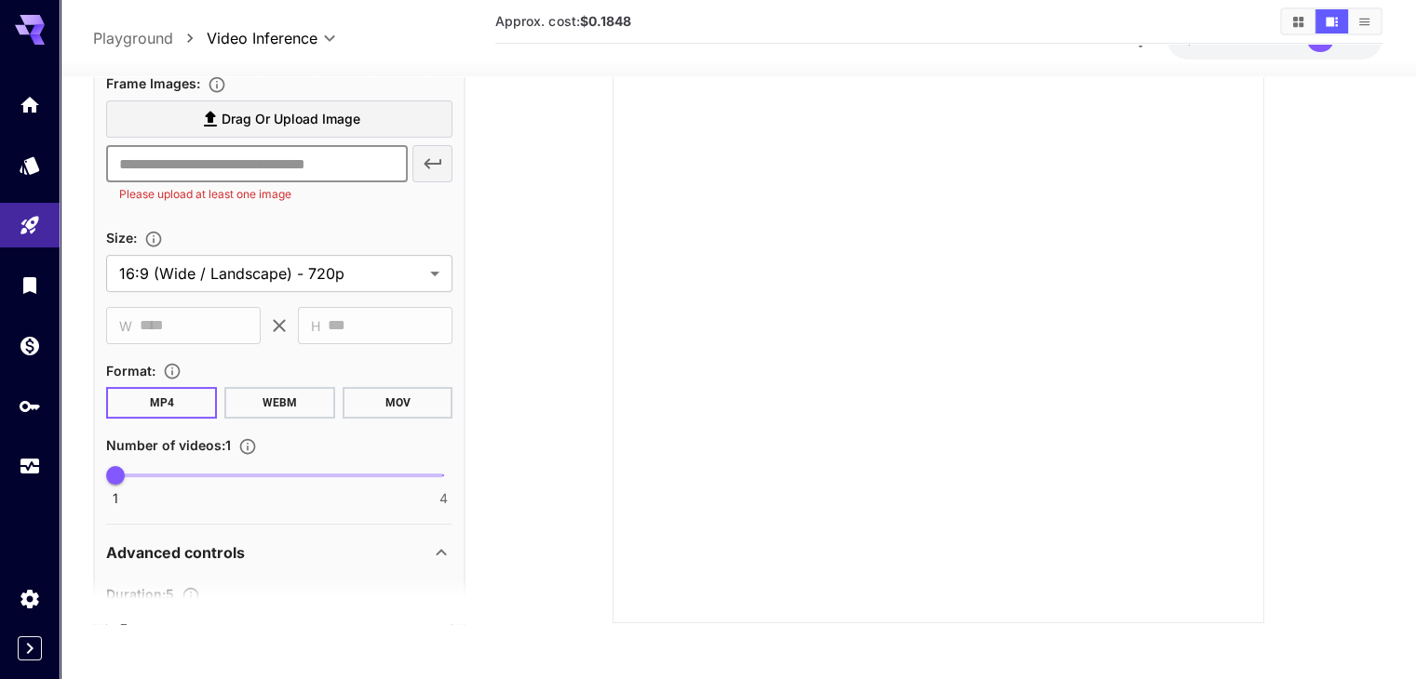
click at [236, 171] on input "text" at bounding box center [256, 163] width 301 height 37
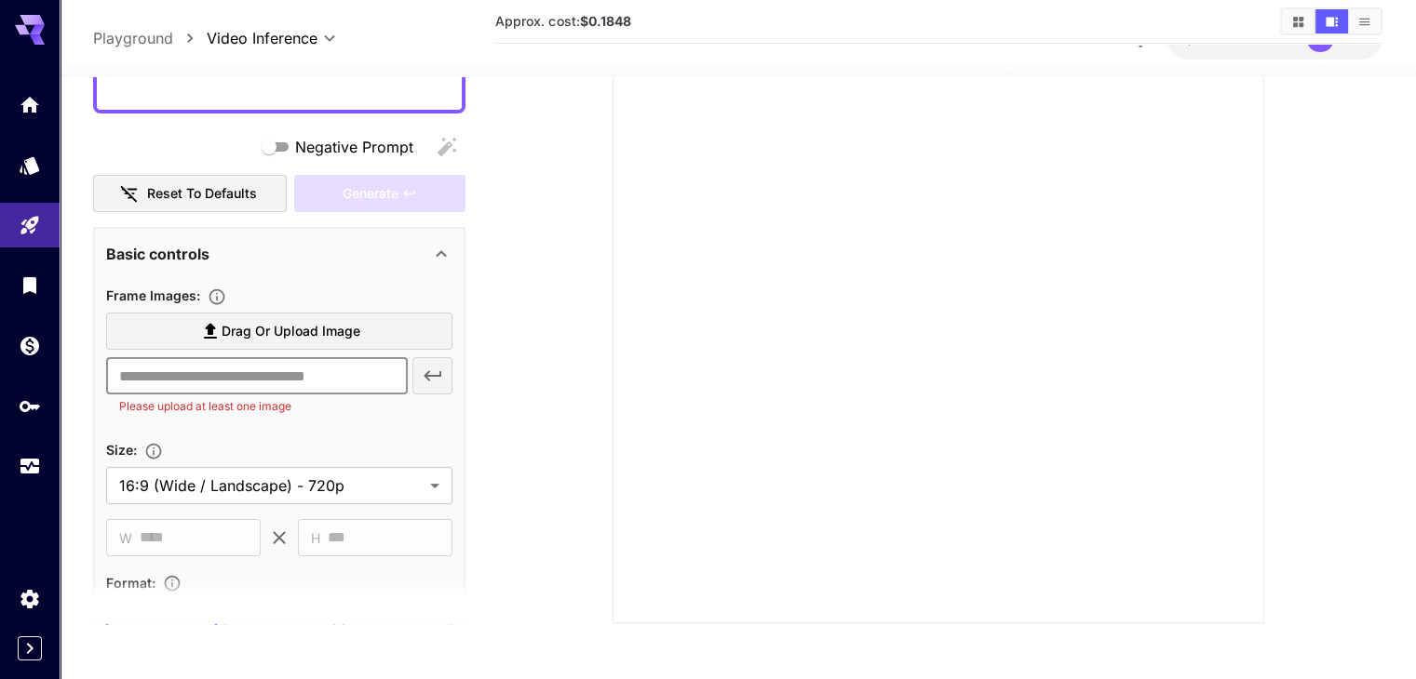
scroll to position [279, 0]
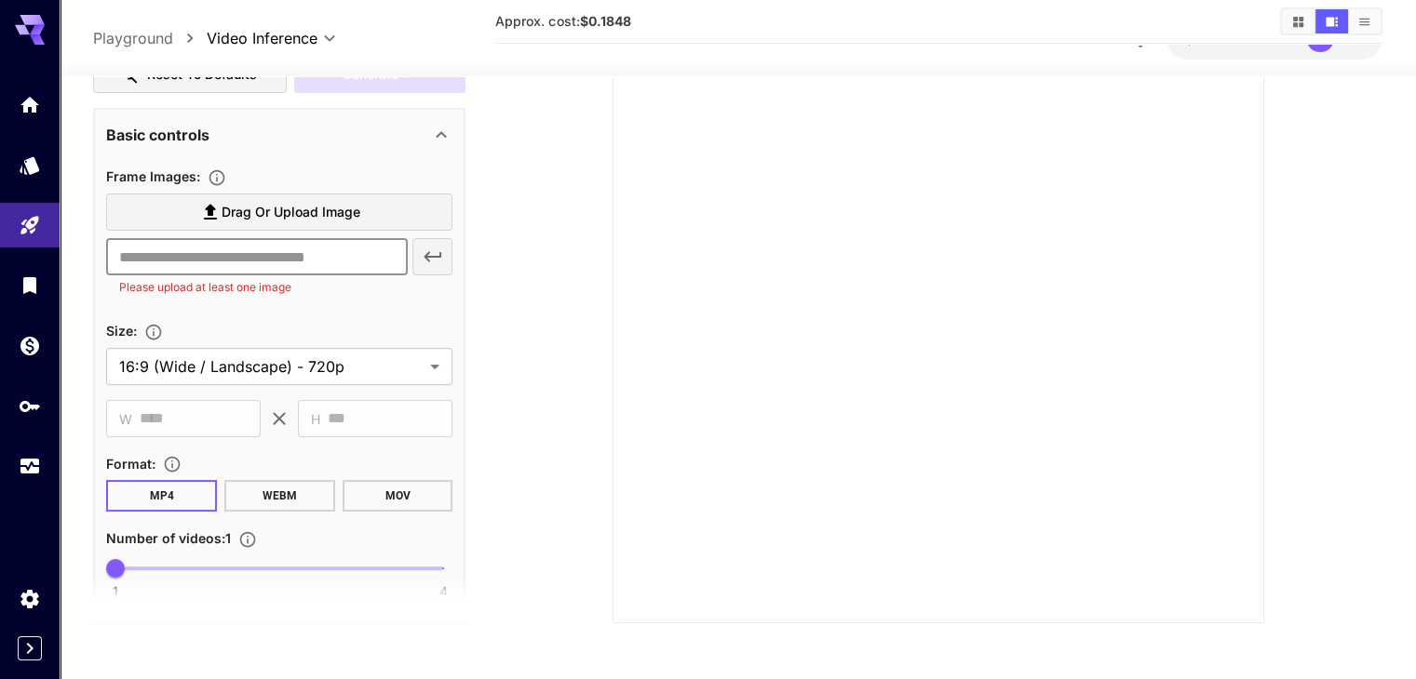
drag, startPoint x: 312, startPoint y: 262, endPoint x: 190, endPoint y: 255, distance: 122.1
click at [190, 255] on input "text" at bounding box center [256, 256] width 301 height 37
click at [301, 254] on input "text" at bounding box center [256, 256] width 301 height 37
paste input "**********"
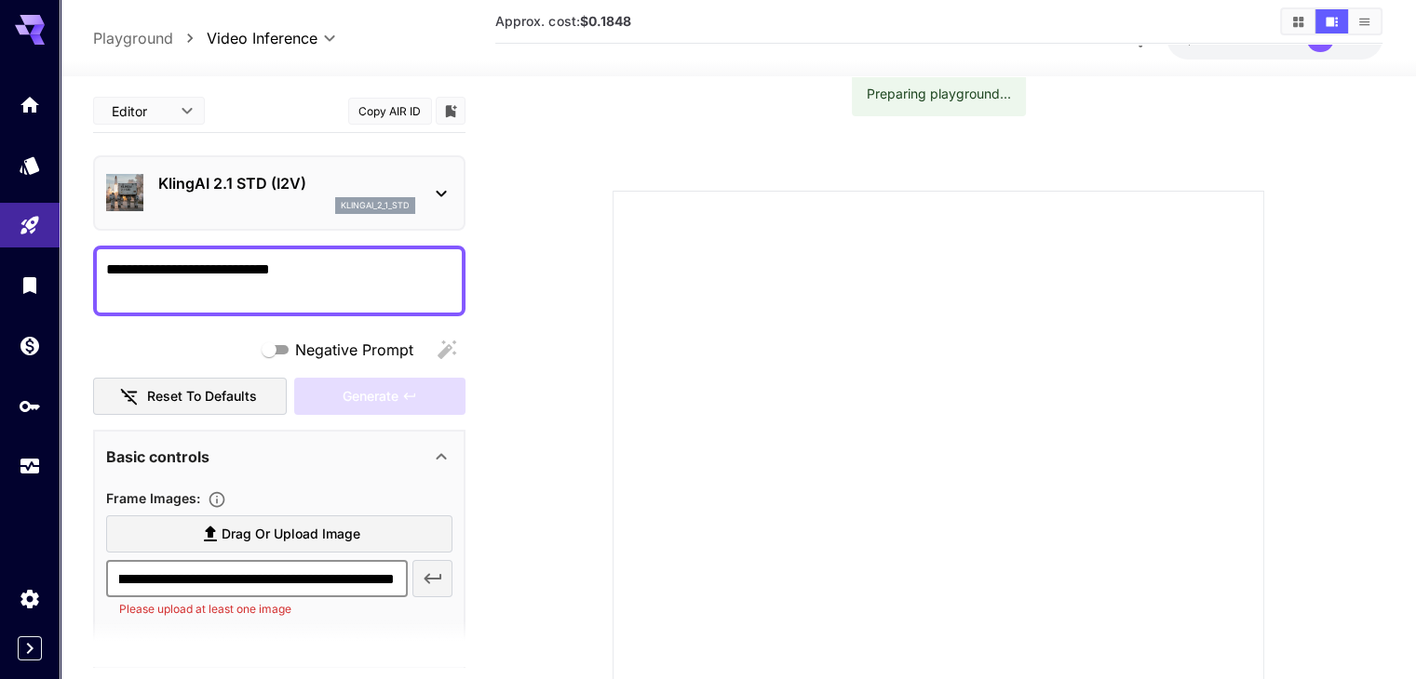
scroll to position [0, 0]
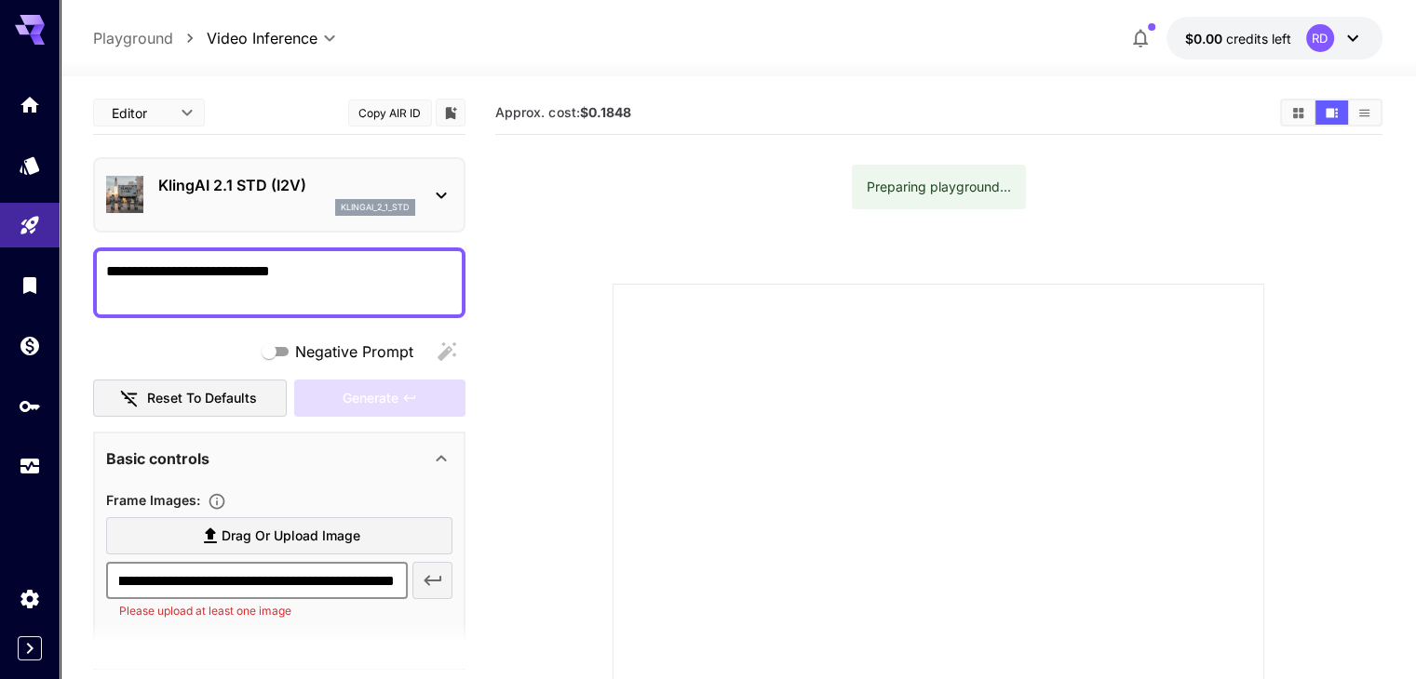
click at [633, 313] on div at bounding box center [938, 610] width 652 height 652
click at [769, 81] on div "**********" at bounding box center [737, 533] width 1288 height 915
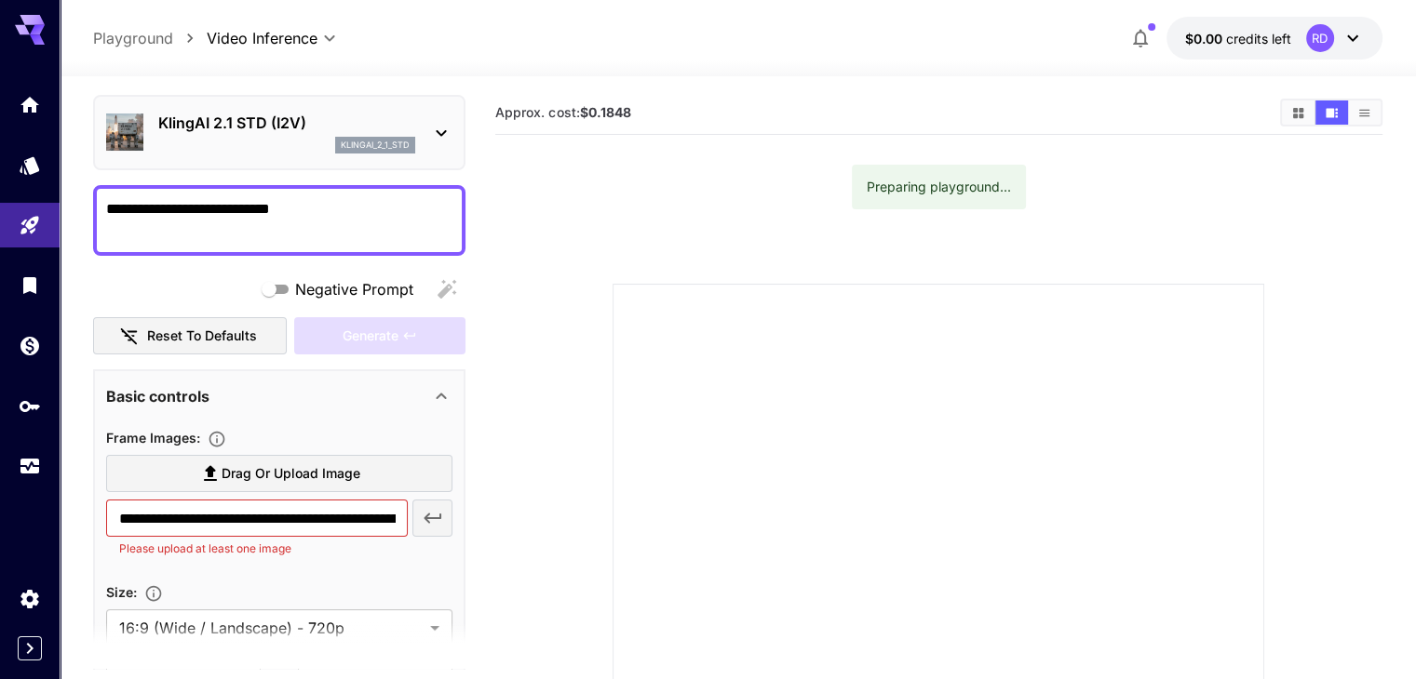
scroll to position [186, 0]
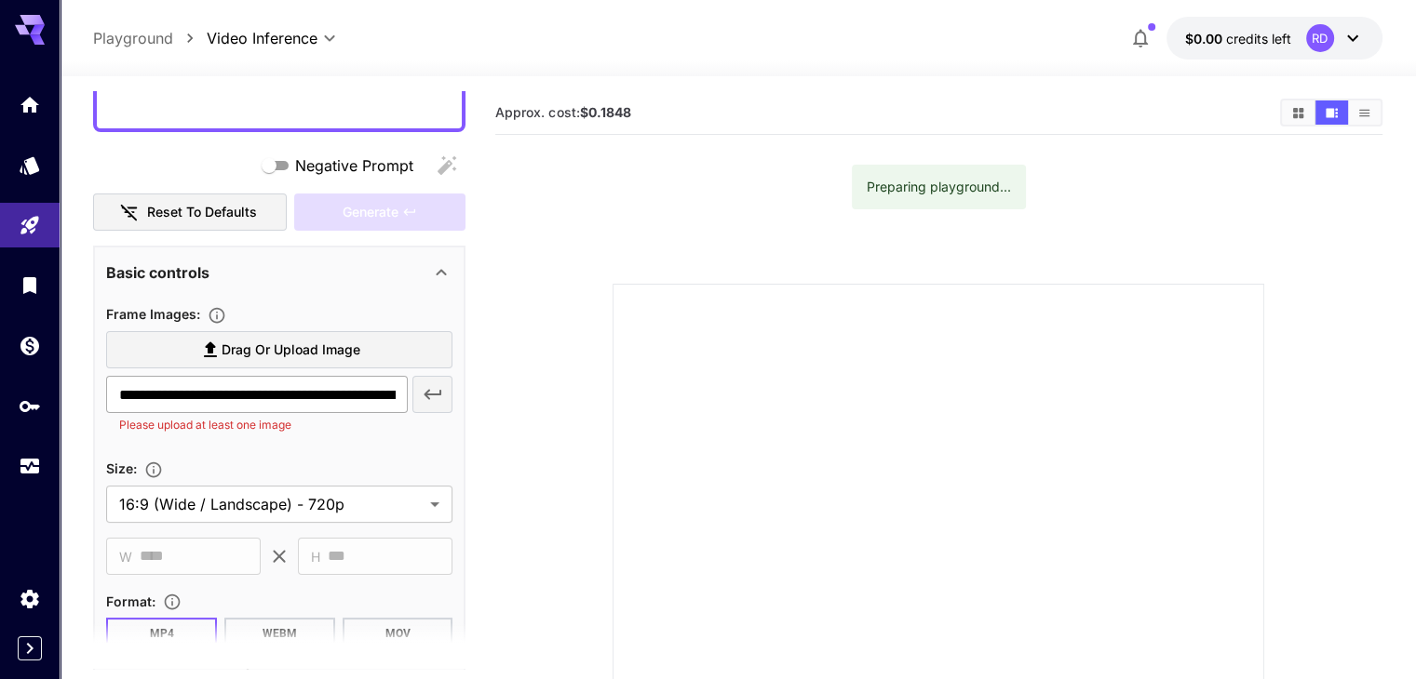
click at [392, 388] on input "**********" at bounding box center [257, 394] width 302 height 37
click at [374, 398] on input "**********" at bounding box center [257, 394] width 302 height 37
click at [337, 348] on span "Drag or upload image" at bounding box center [291, 350] width 139 height 23
click at [0, 0] on input "Drag or upload image" at bounding box center [0, 0] width 0 height 0
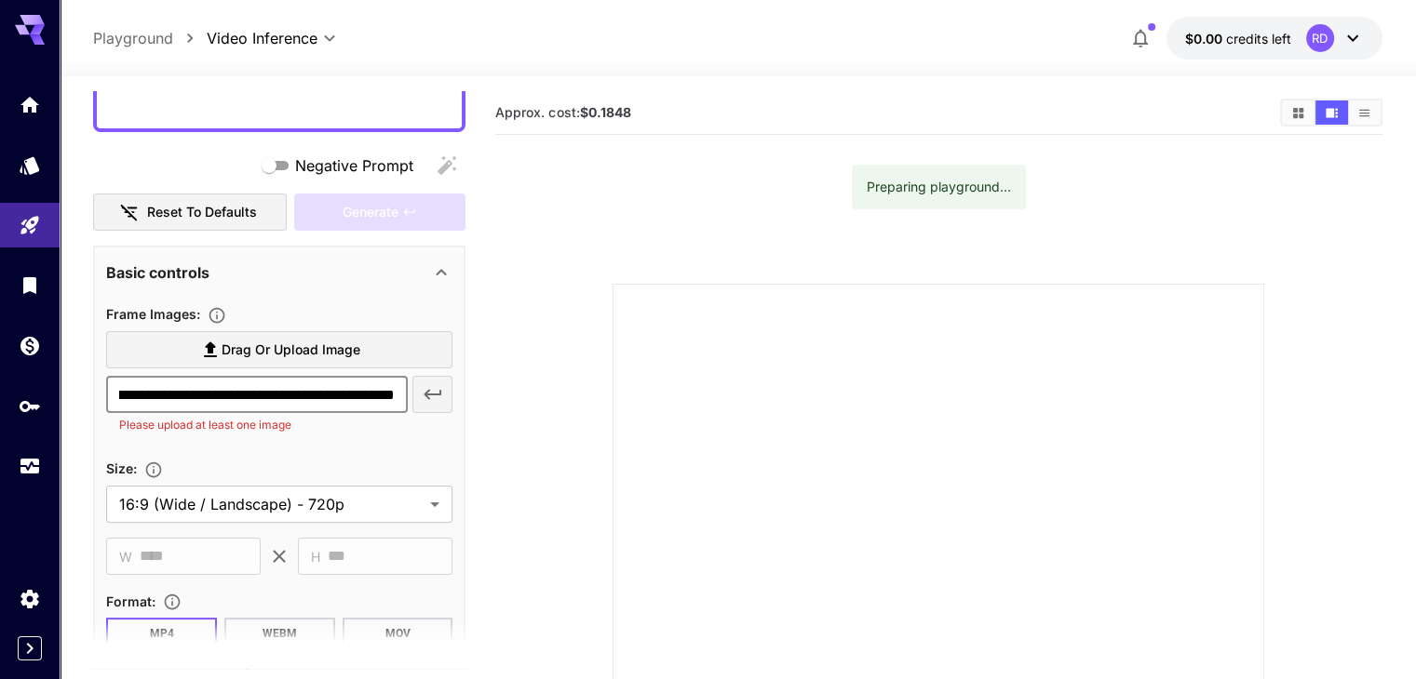
scroll to position [0, 0]
click at [218, 340] on icon at bounding box center [210, 350] width 22 height 22
click at [0, 0] on input "Drag or upload image" at bounding box center [0, 0] width 0 height 0
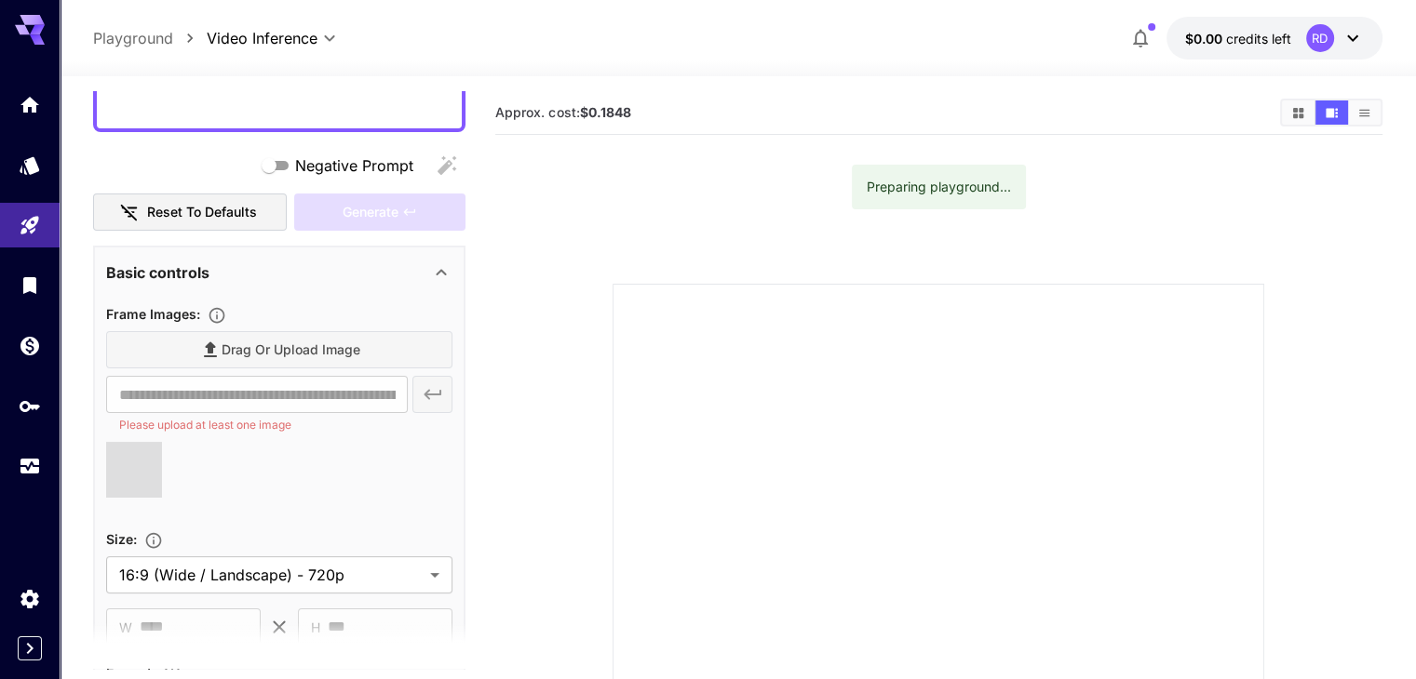
type input "**********"
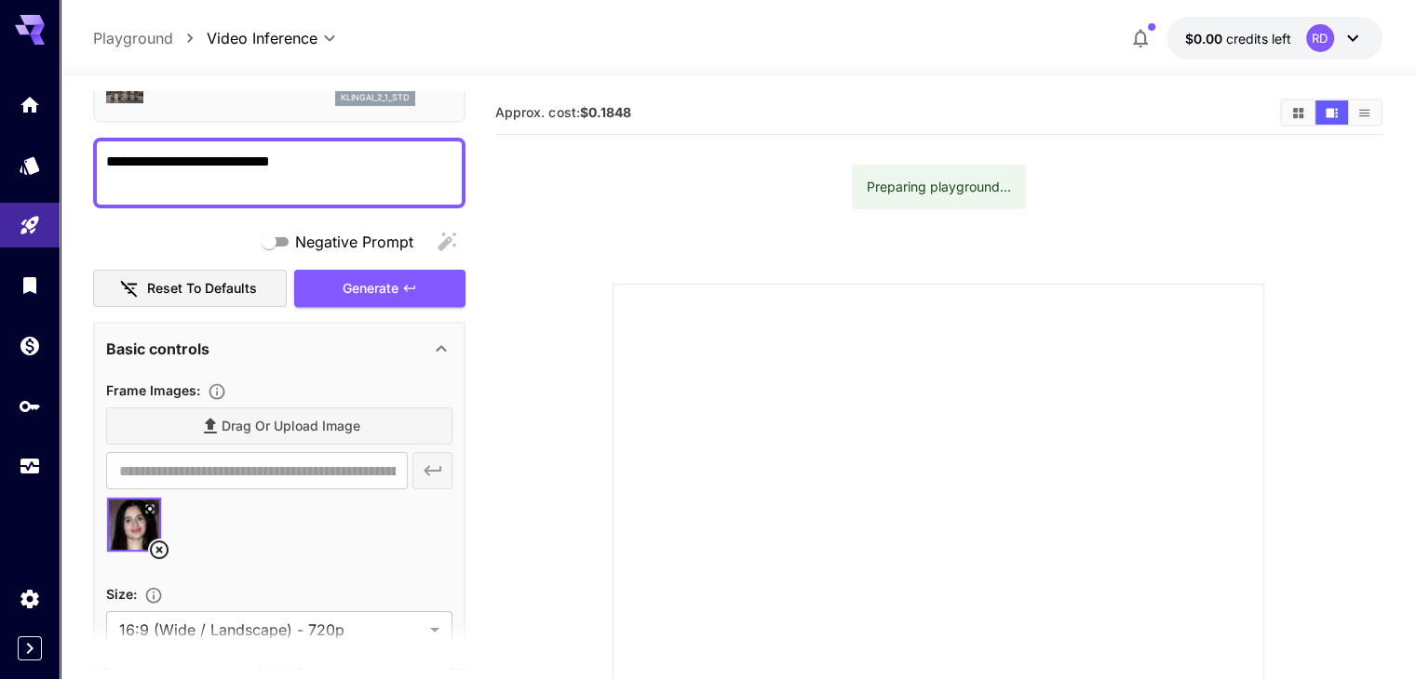
scroll to position [93, 0]
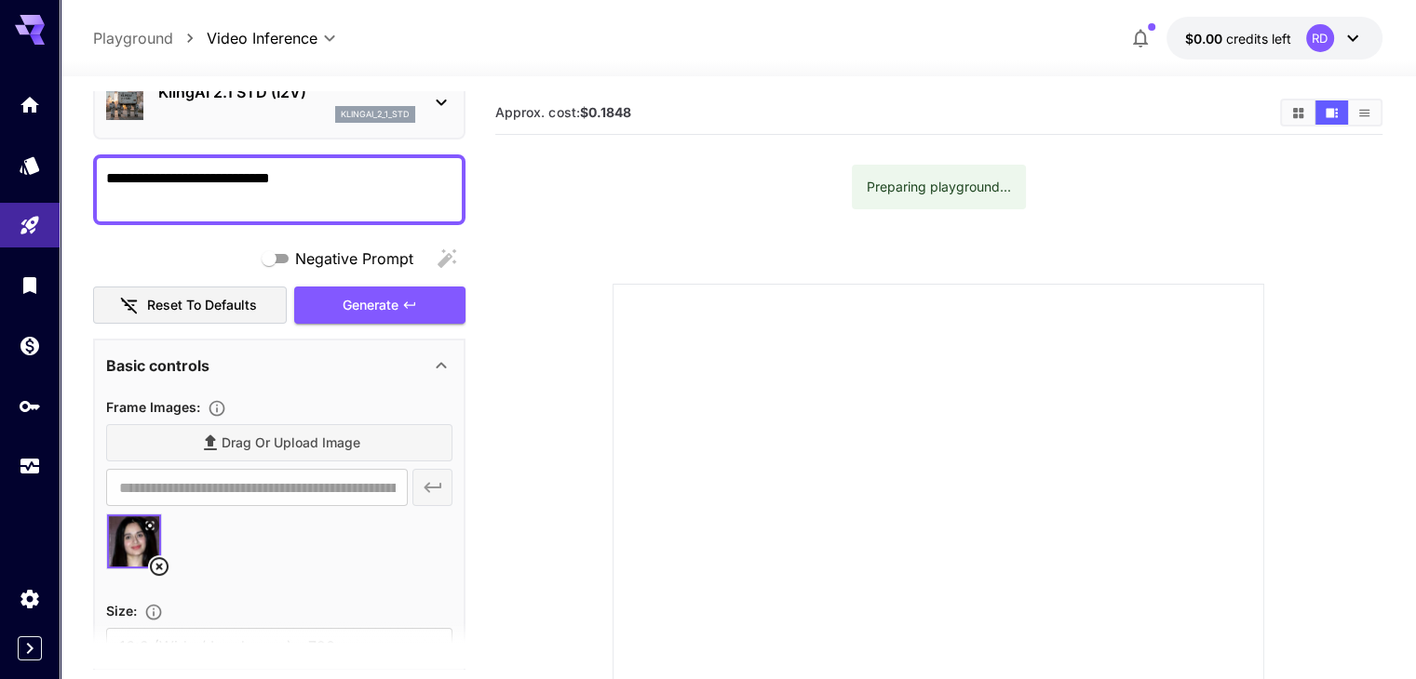
click at [350, 196] on textarea "**********" at bounding box center [279, 190] width 346 height 45
type textarea "*"
click at [386, 311] on span "Generate" at bounding box center [371, 305] width 56 height 23
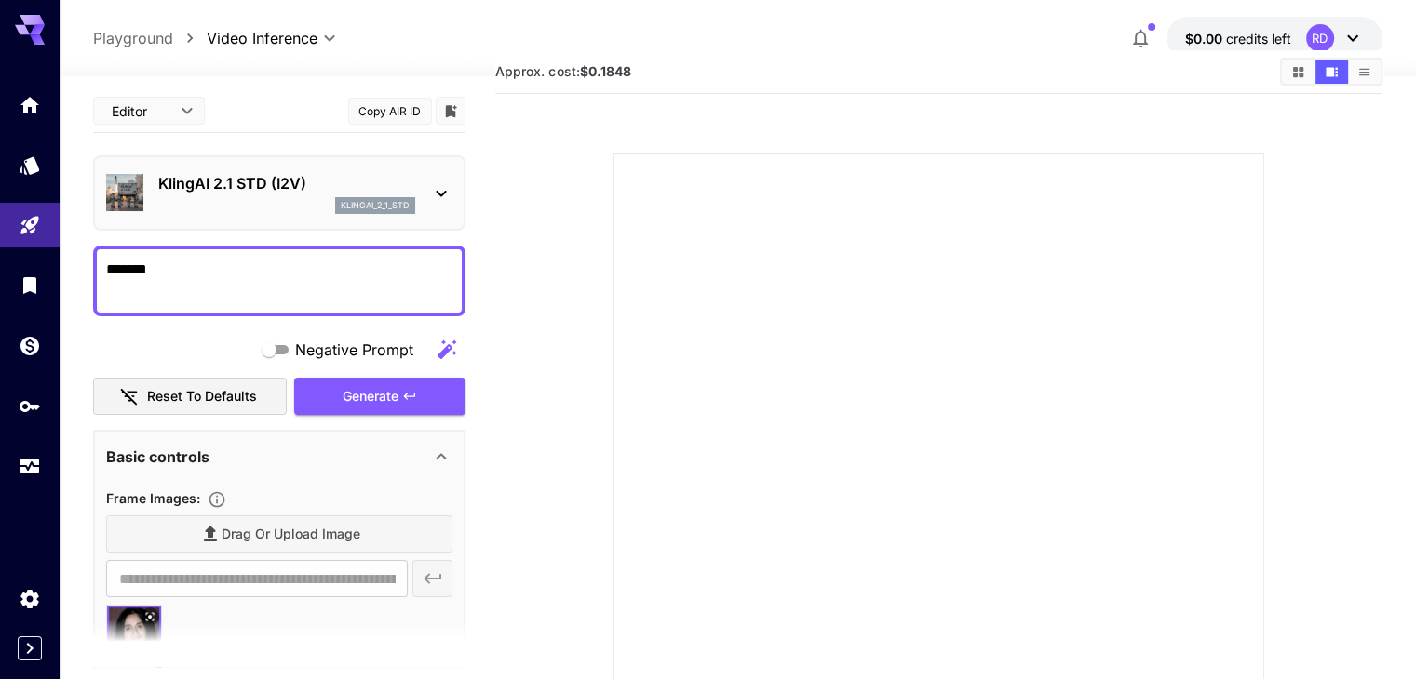
scroll to position [0, 0]
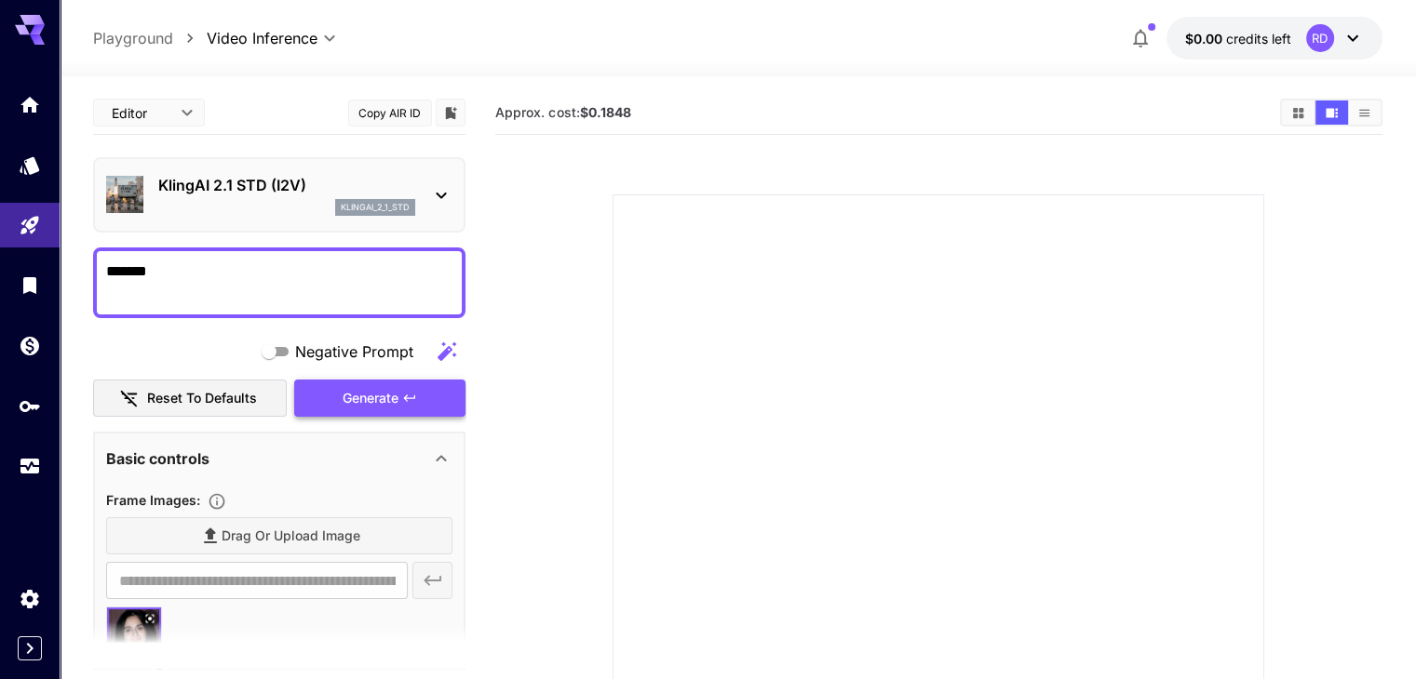
click at [380, 388] on div "Generate" at bounding box center [379, 399] width 171 height 38
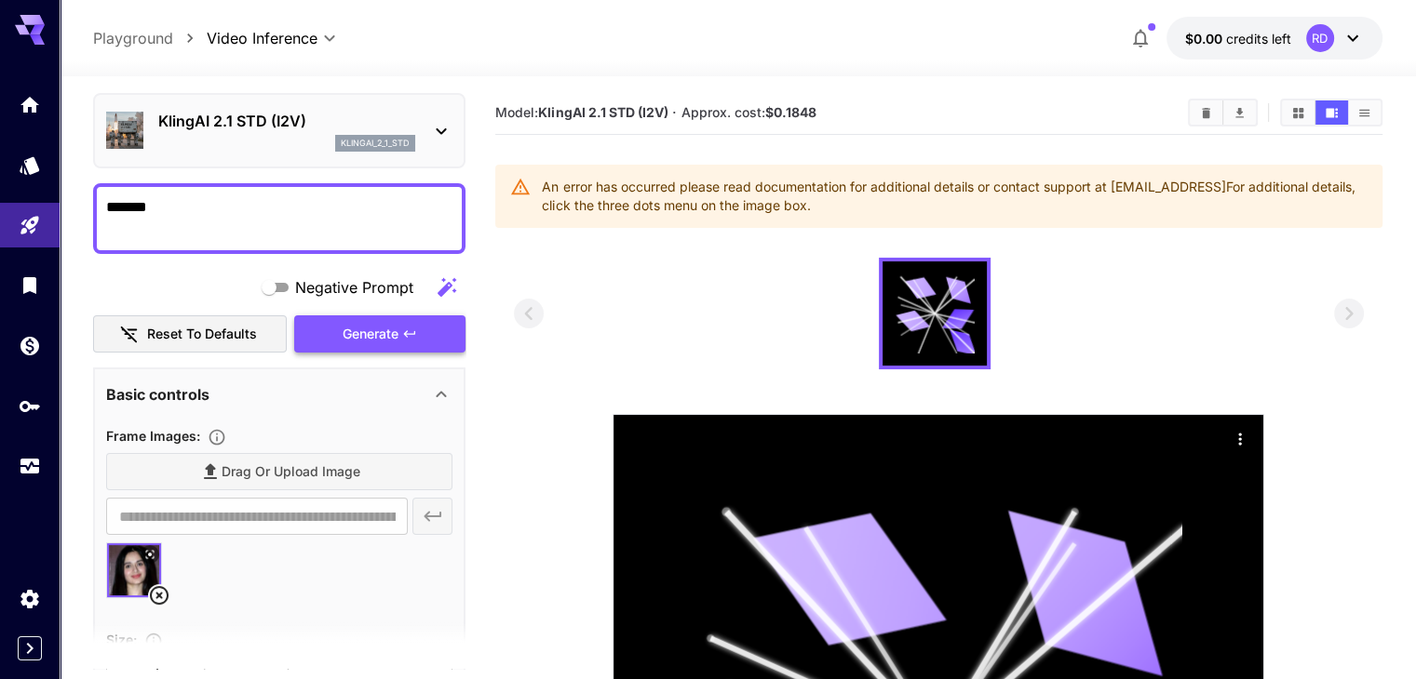
scroll to position [93, 0]
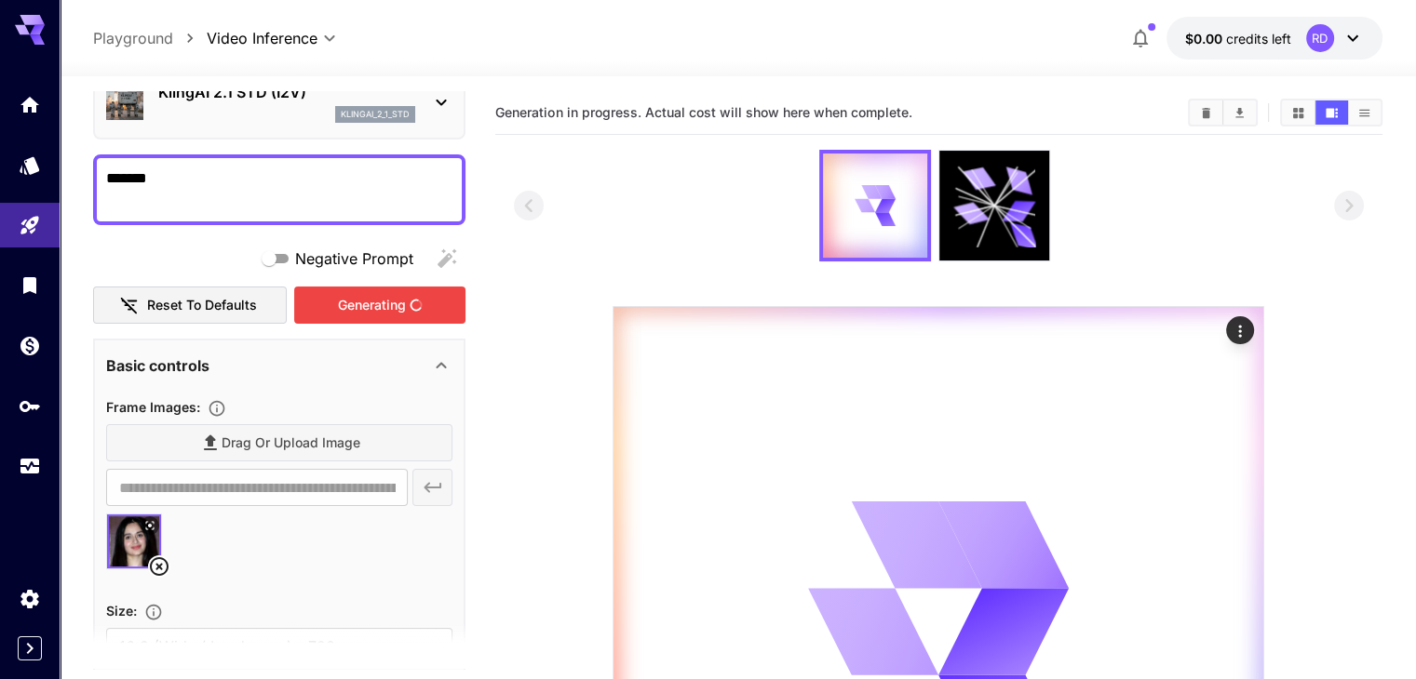
click at [399, 309] on div "Generating" at bounding box center [379, 306] width 171 height 38
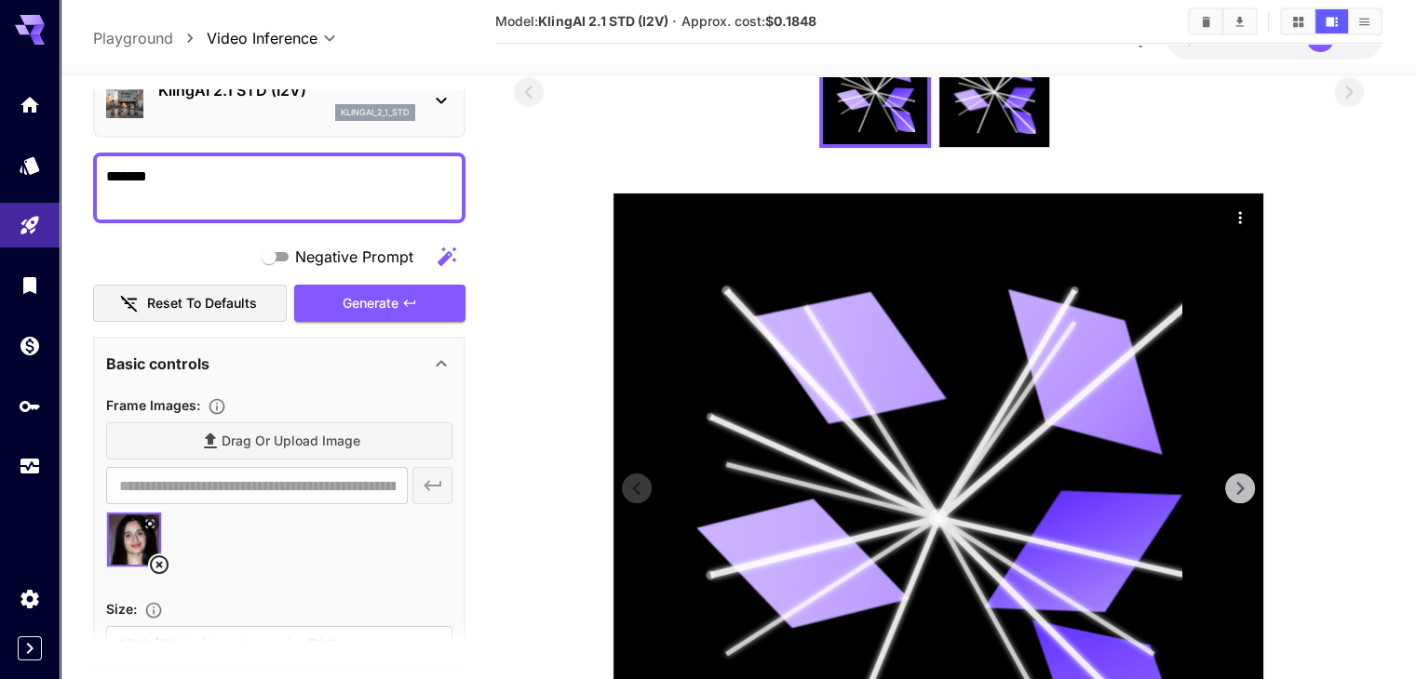
scroll to position [279, 0]
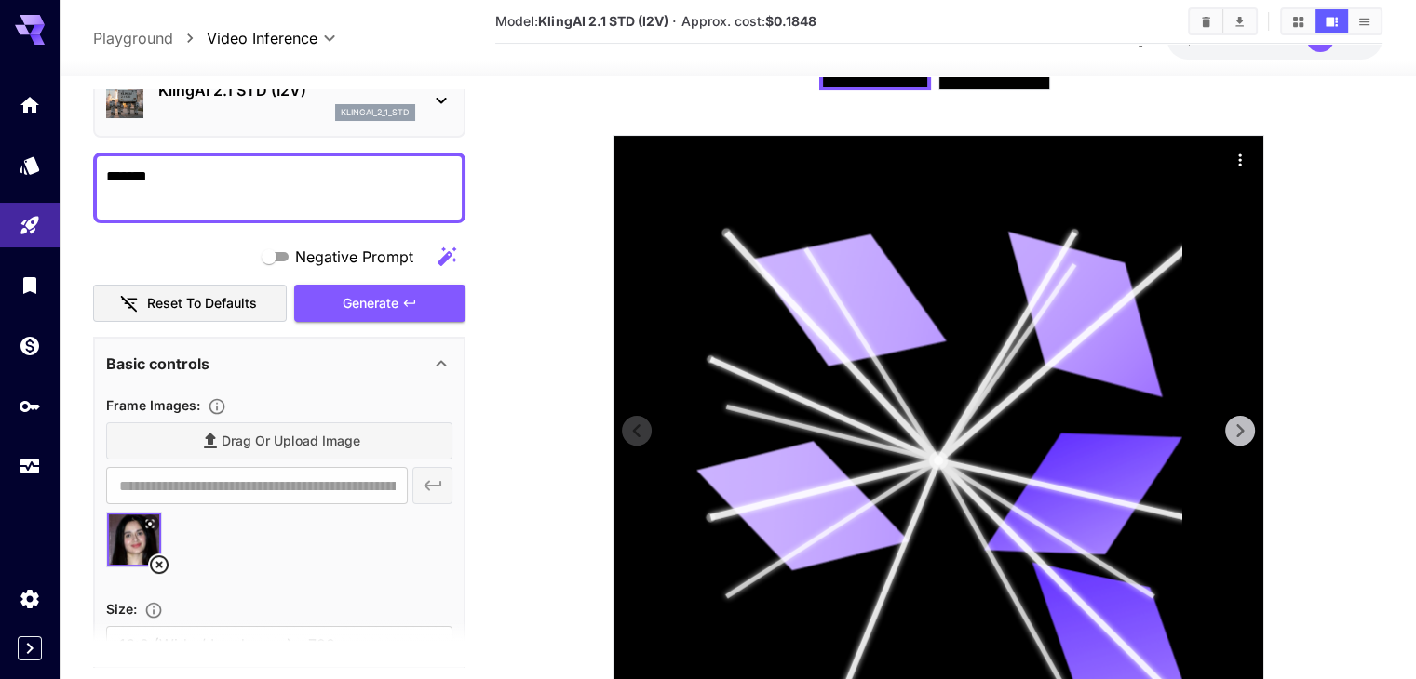
click at [1256, 430] on div at bounding box center [938, 461] width 650 height 650
click at [1240, 423] on icon at bounding box center [1240, 431] width 28 height 28
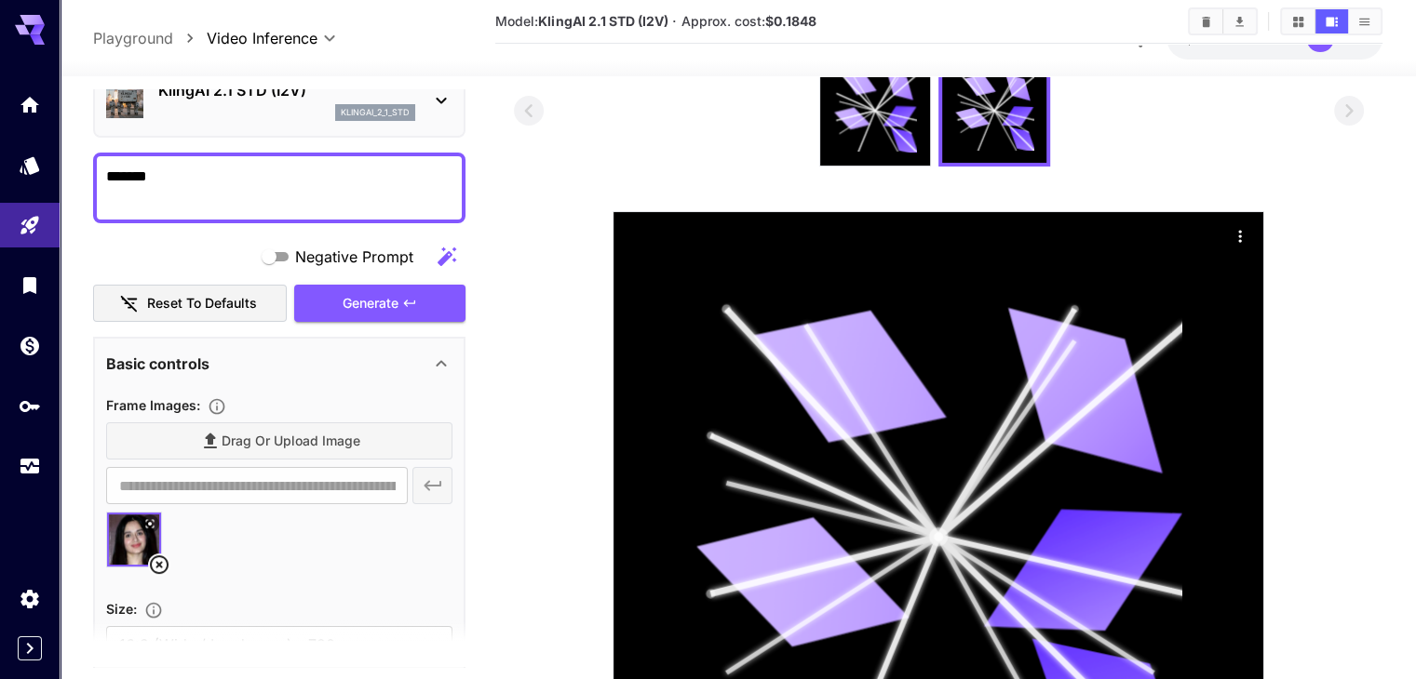
scroll to position [0, 0]
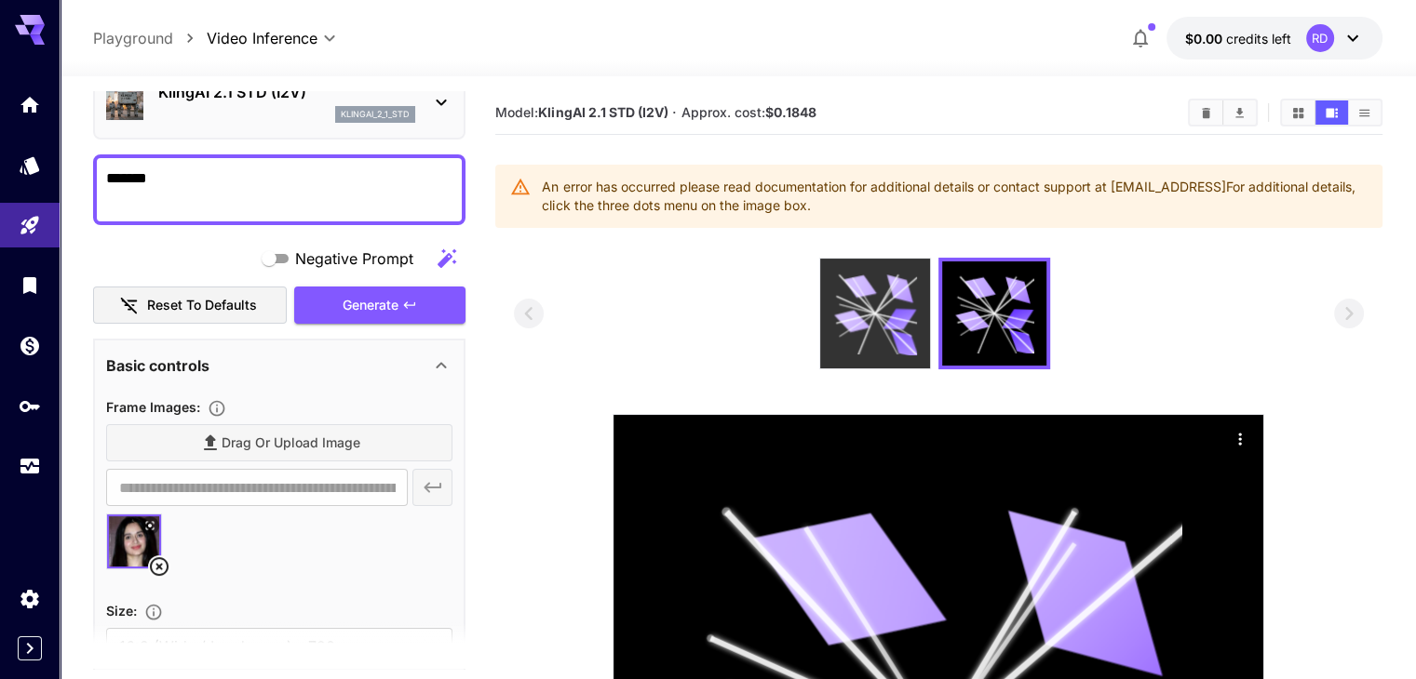
click at [911, 340] on icon at bounding box center [905, 344] width 32 height 27
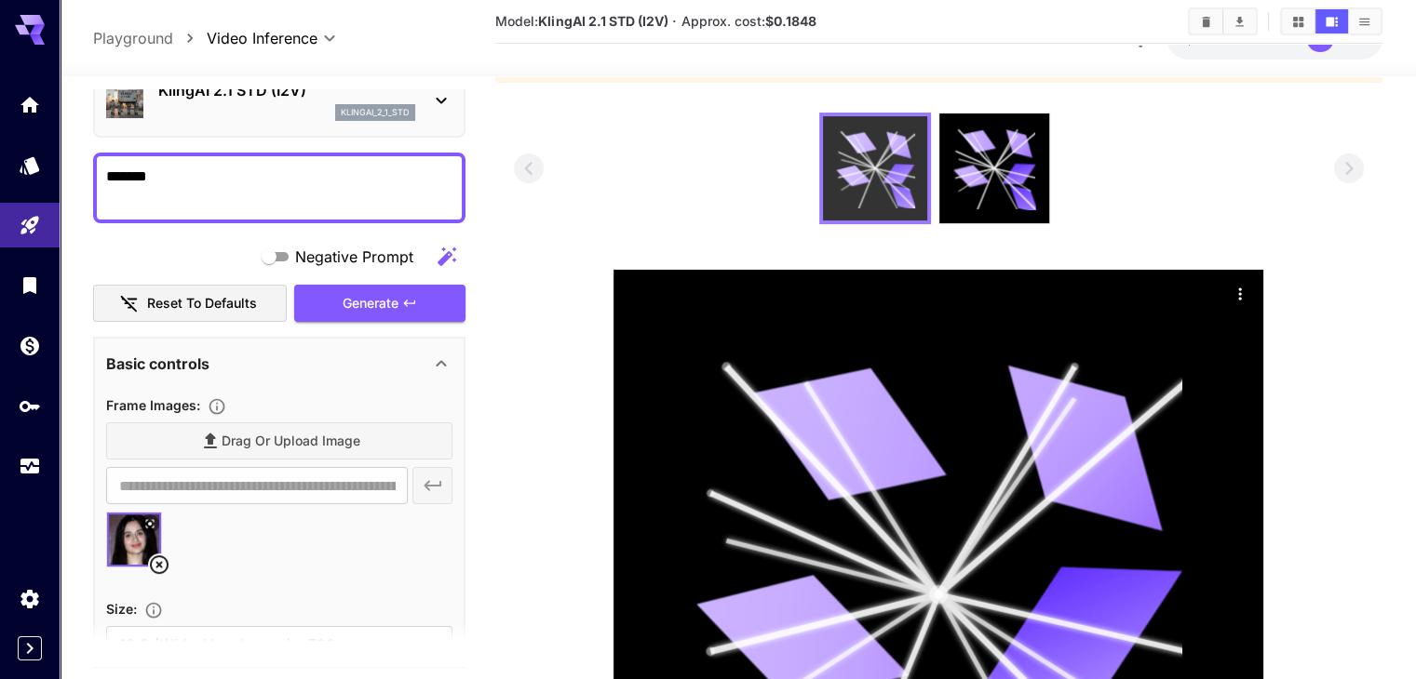
scroll to position [279, 0]
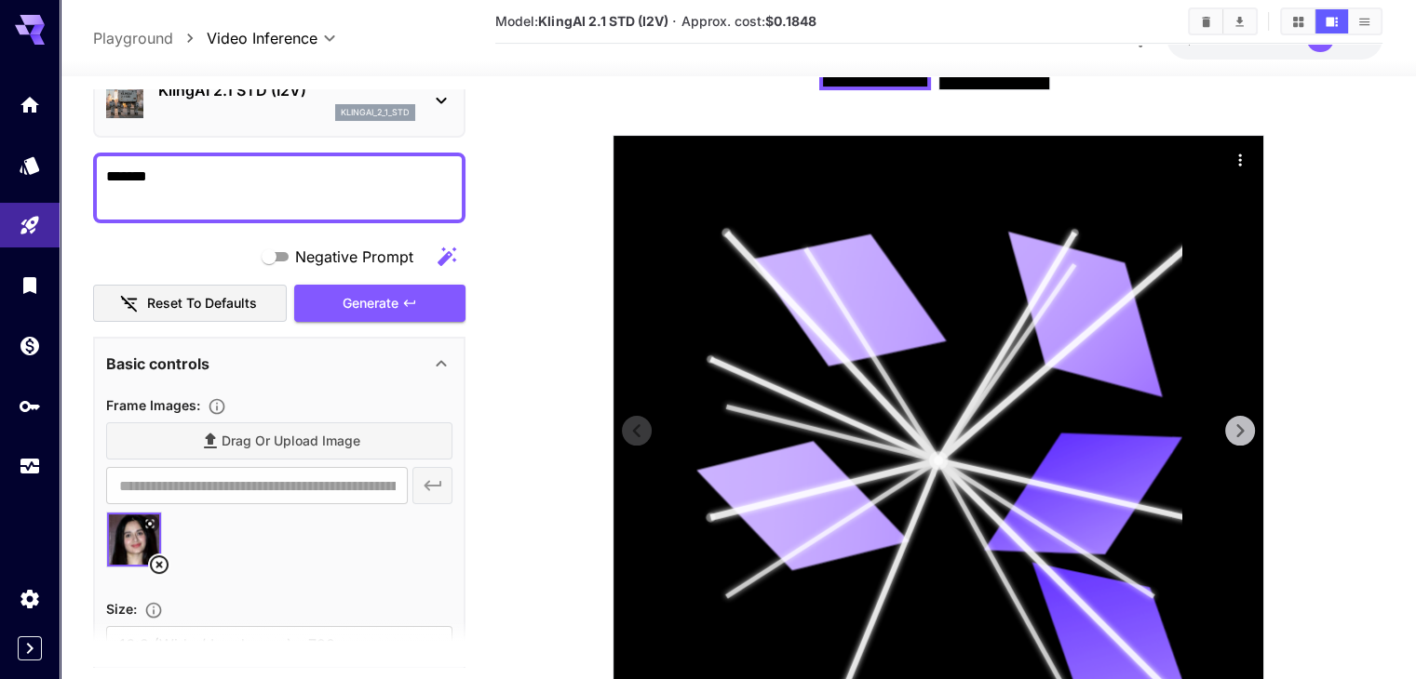
click at [908, 379] on icon at bounding box center [939, 461] width 488 height 488
click at [437, 290] on div "Generate" at bounding box center [379, 304] width 171 height 38
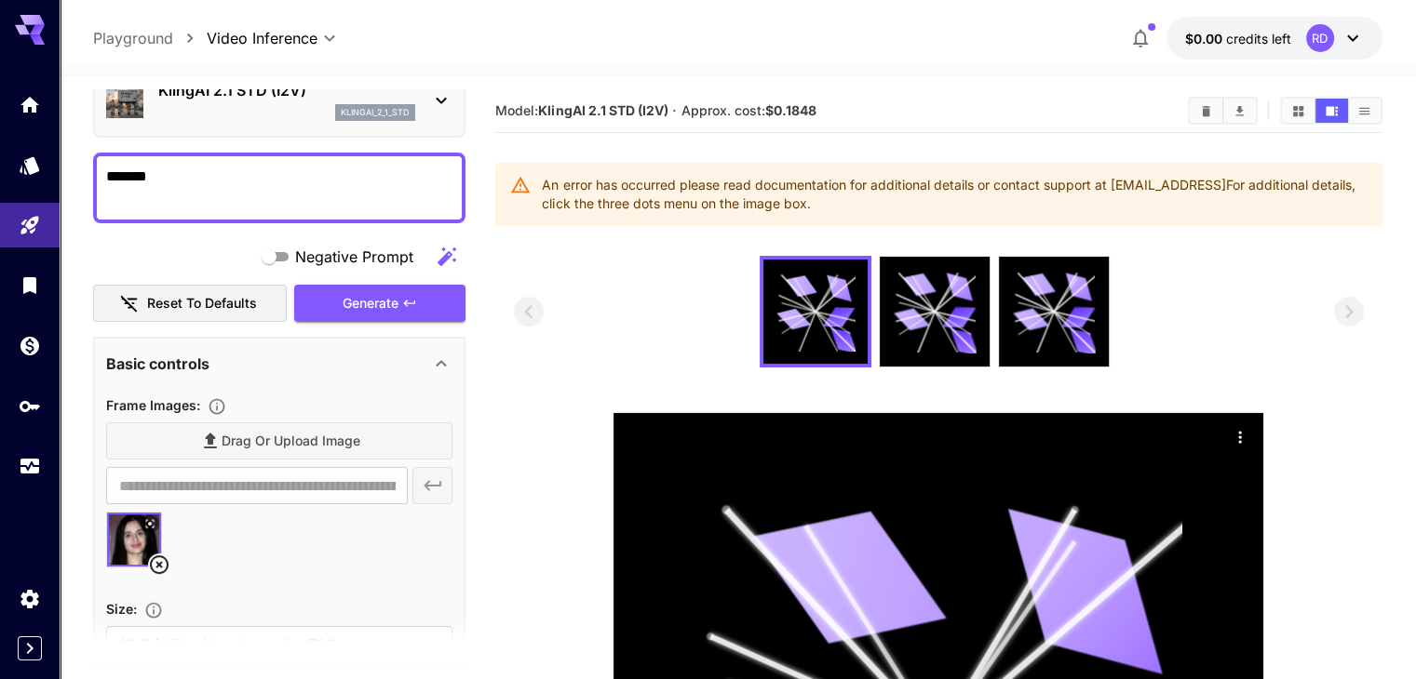
scroll to position [0, 0]
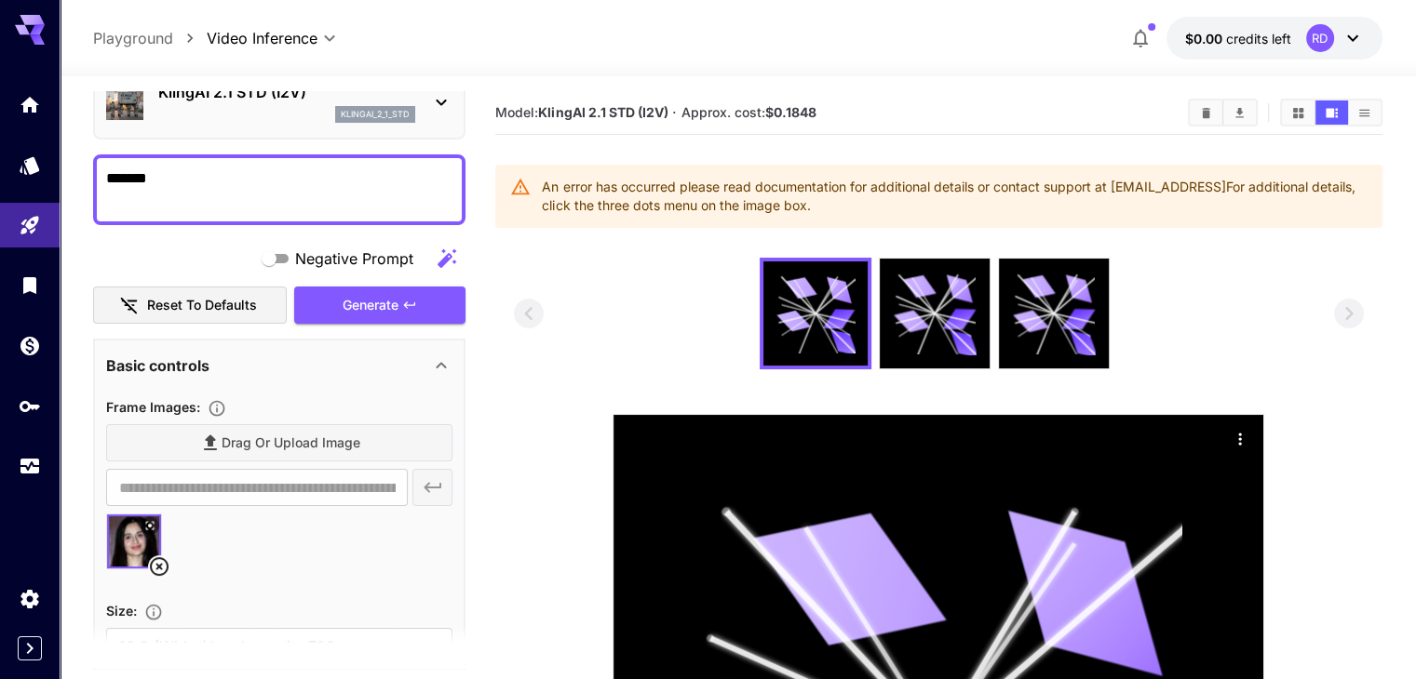
click at [171, 179] on textarea "*******" at bounding box center [279, 190] width 346 height 45
type textarea "*"
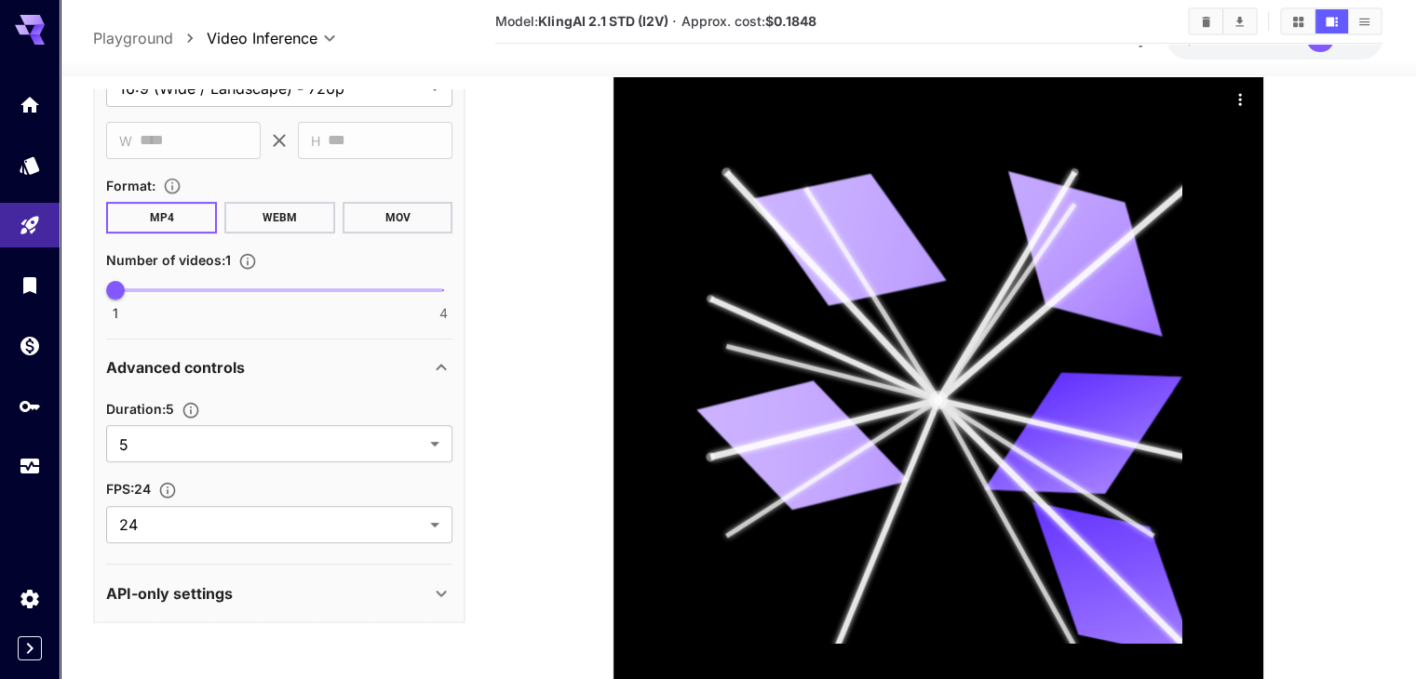
scroll to position [372, 0]
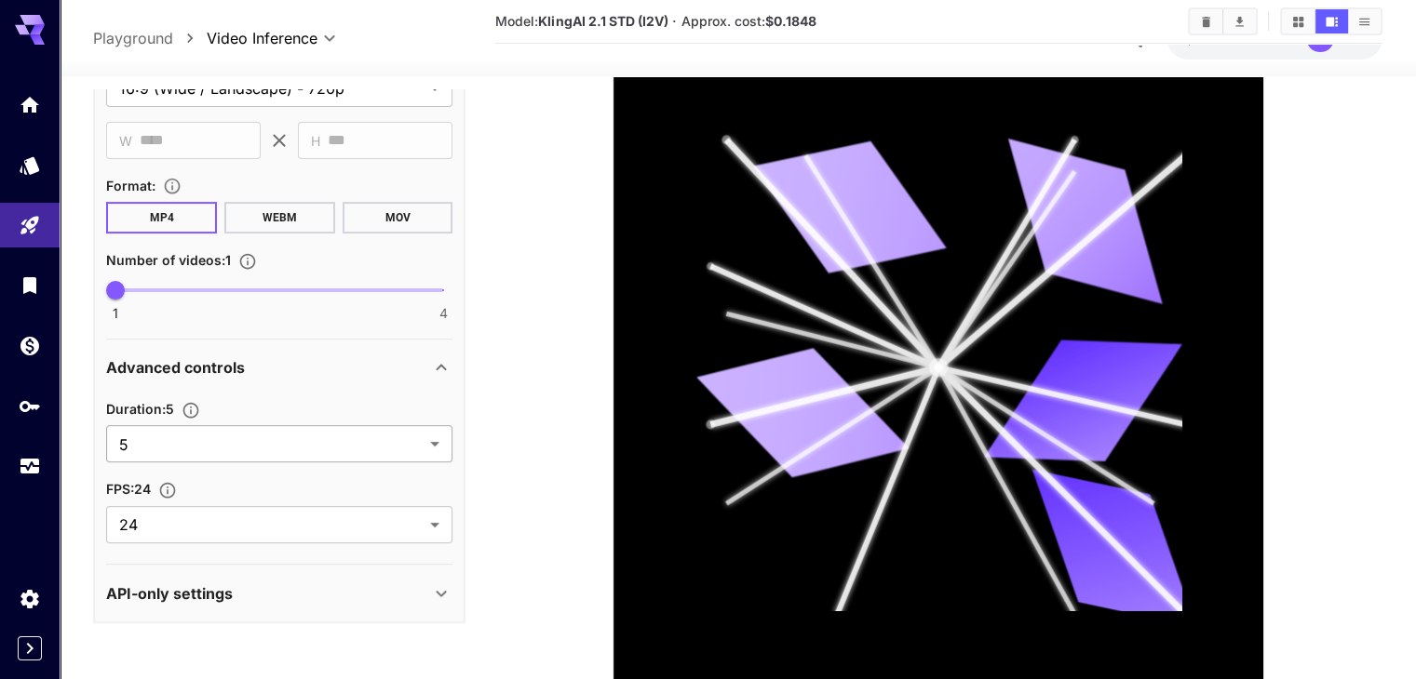
type textarea "**********"
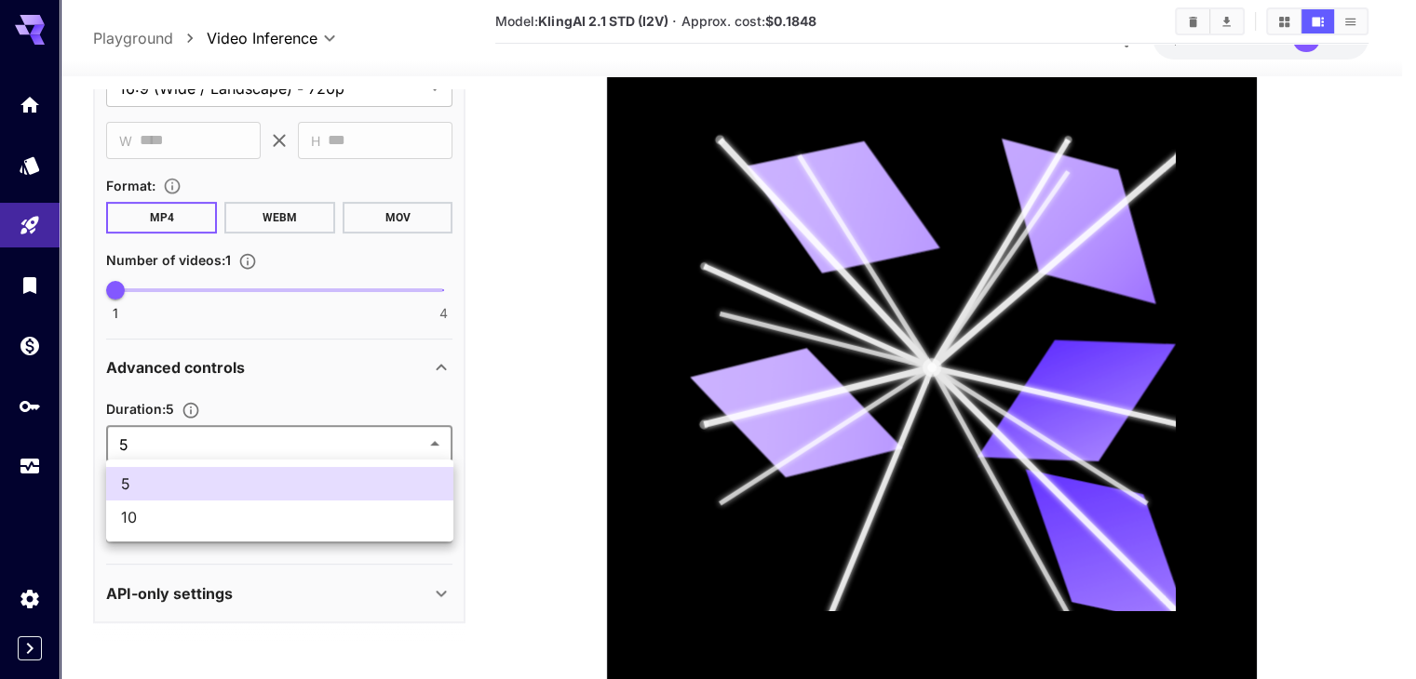
click at [174, 430] on body "**********" at bounding box center [708, 189] width 1416 height 1122
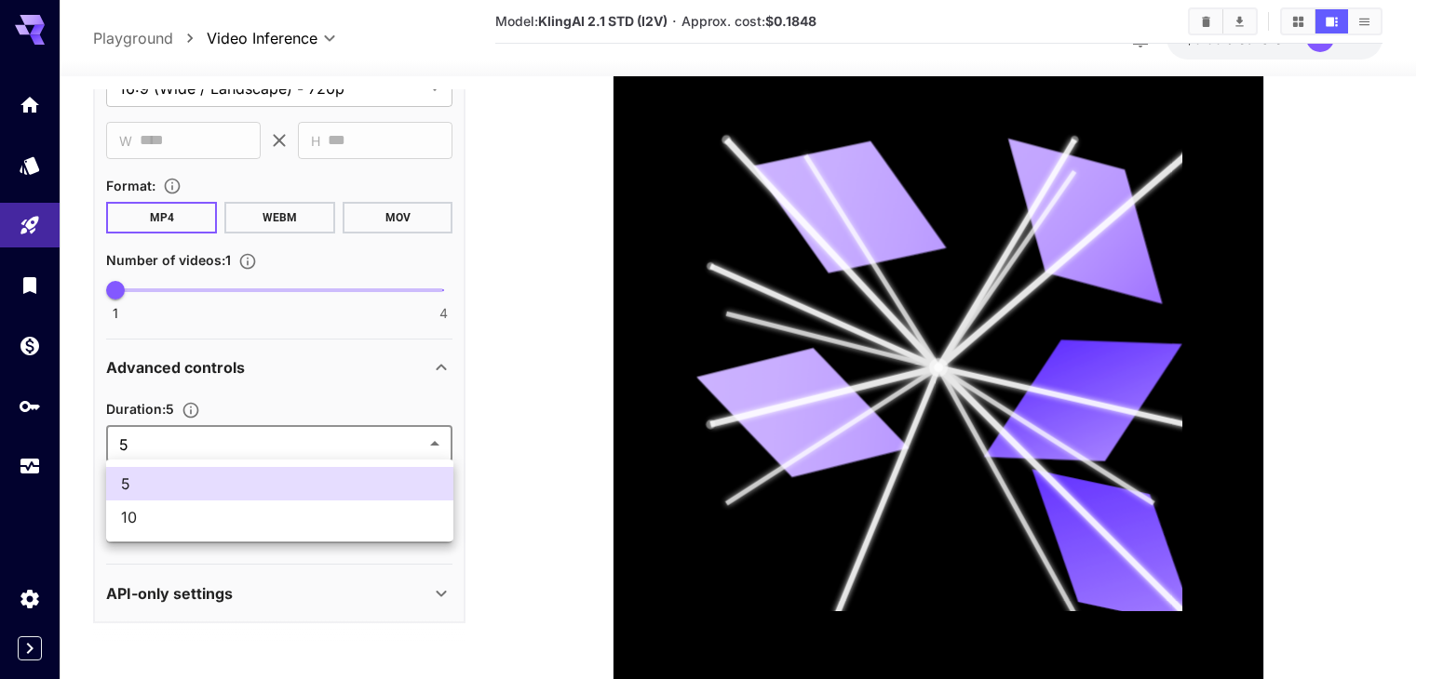
click at [174, 430] on div at bounding box center [715, 339] width 1430 height 679
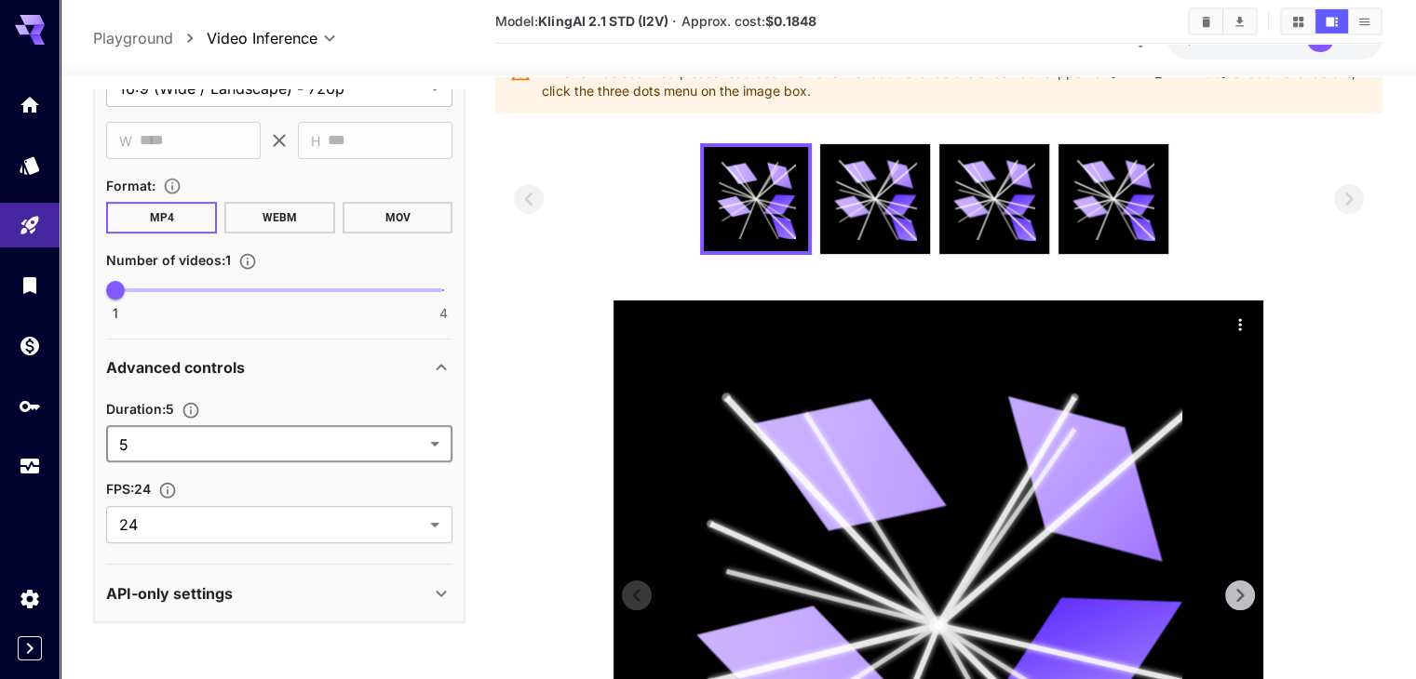
scroll to position [0, 0]
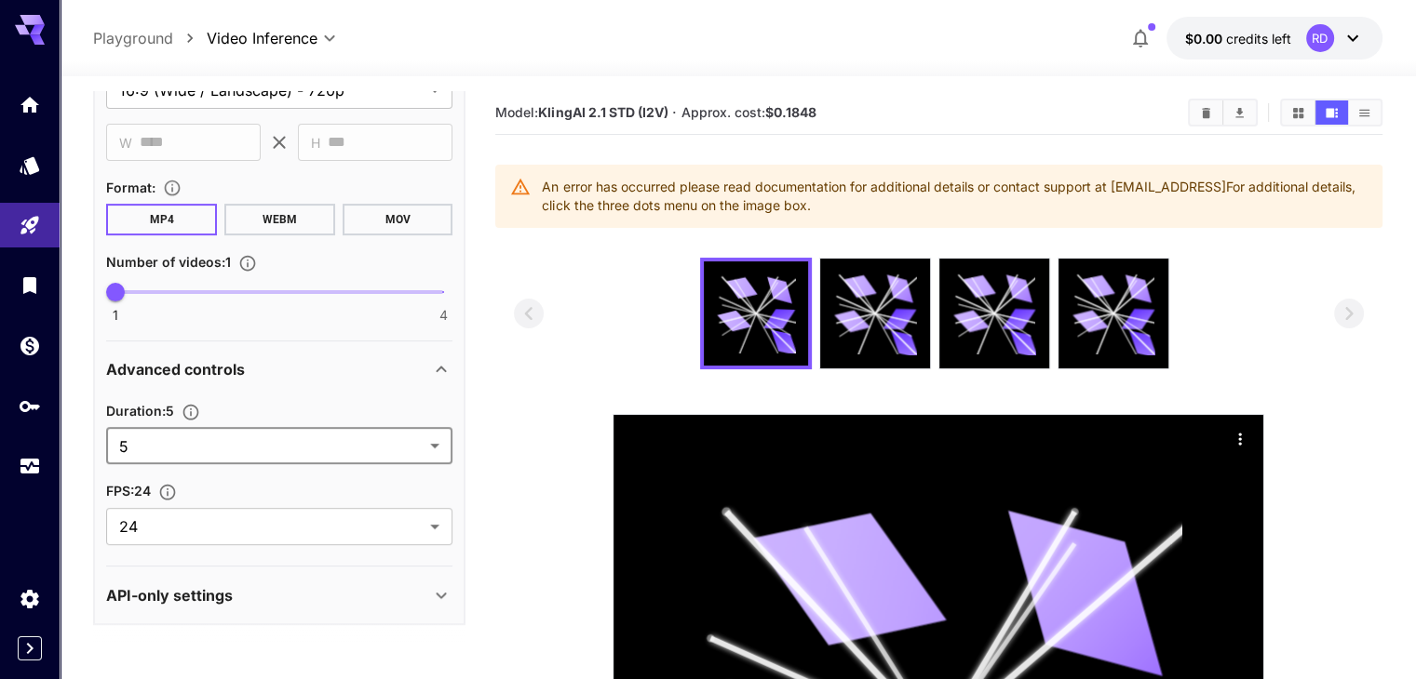
click at [853, 200] on div "An error has occurred please read documentation for additional details or conta…" at bounding box center [954, 196] width 825 height 52
click at [853, 199] on div "An error has occurred please read documentation for additional details or conta…" at bounding box center [954, 196] width 825 height 52
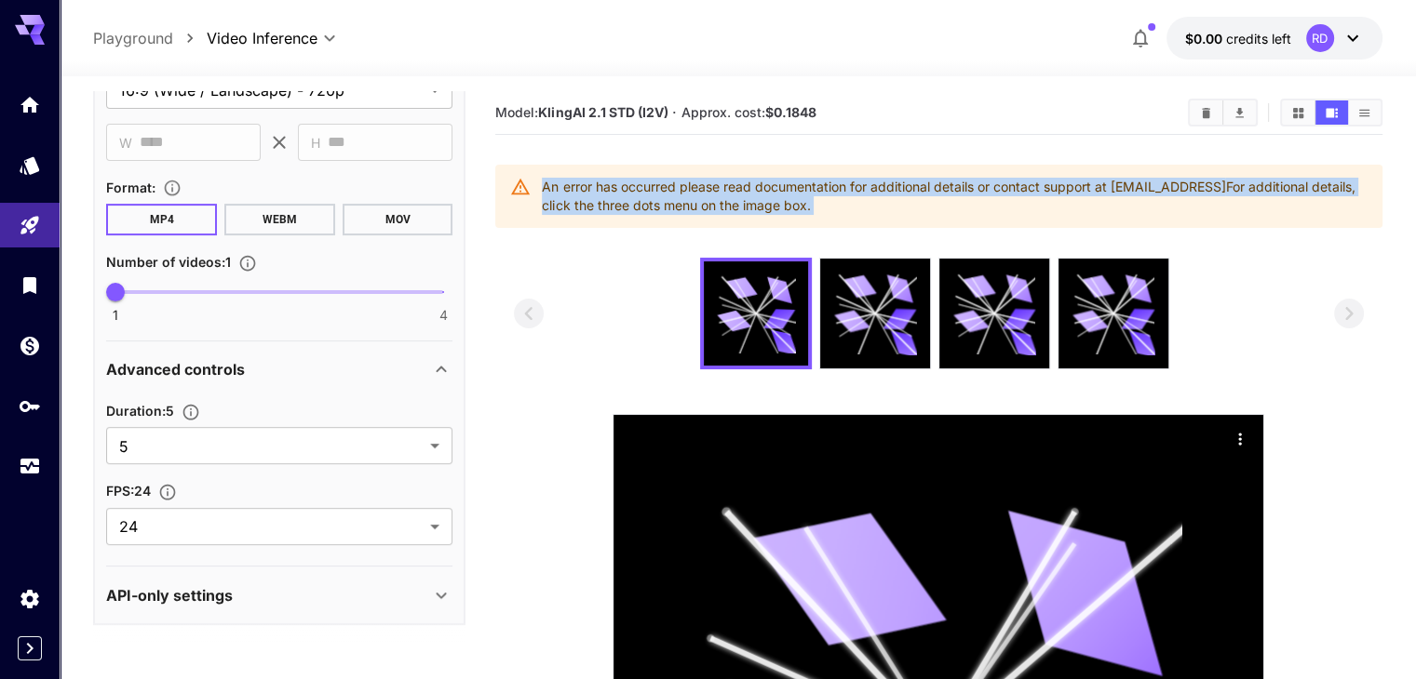
click at [853, 199] on div "An error has occurred please read documentation for additional details or conta…" at bounding box center [954, 196] width 825 height 52
click at [833, 220] on div "An error has occurred please read documentation for additional details or conta…" at bounding box center [954, 196] width 825 height 52
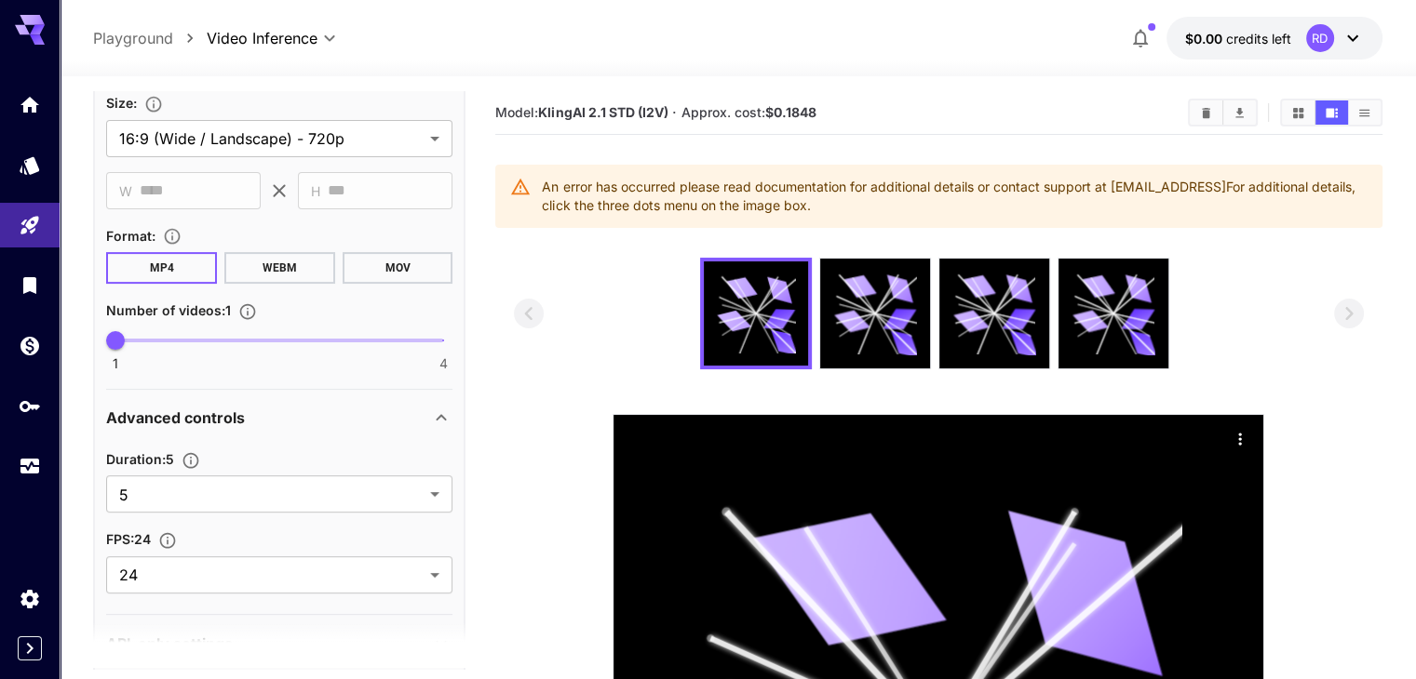
scroll to position [556, 0]
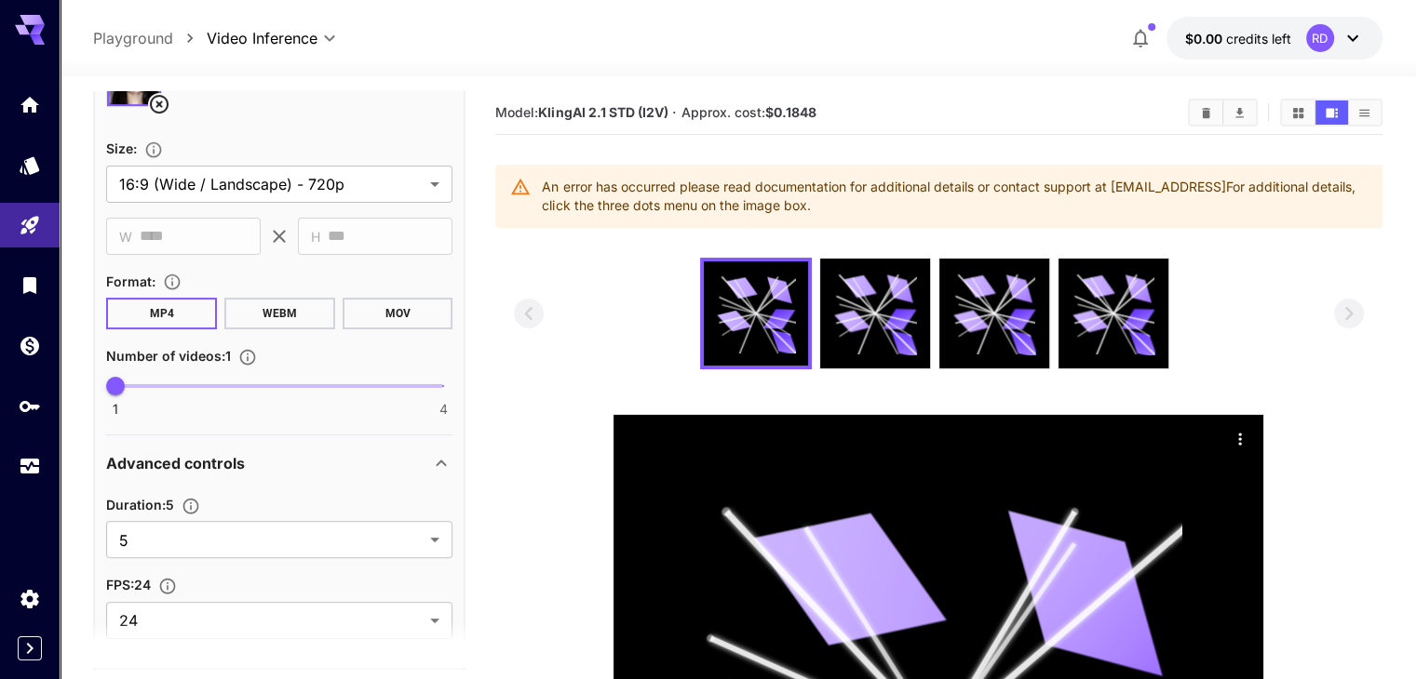
click at [275, 300] on button "WEBM" at bounding box center [279, 314] width 111 height 32
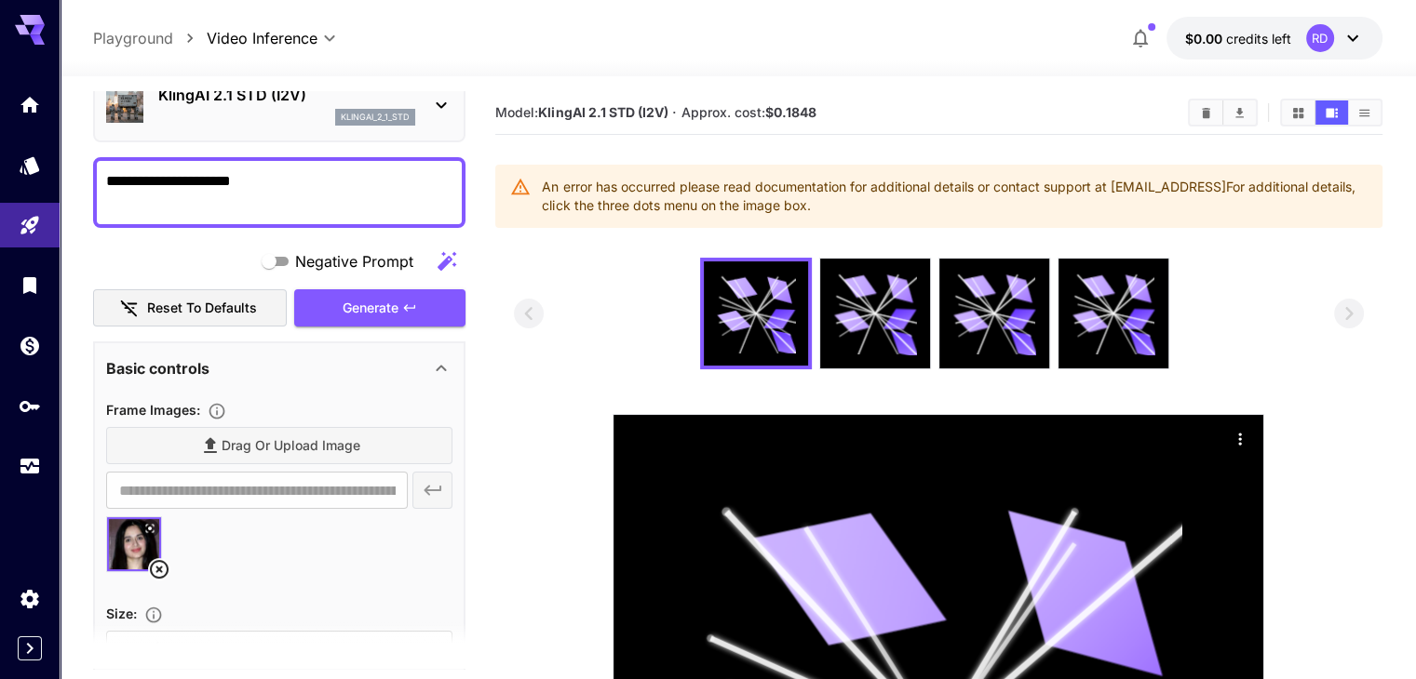
click at [404, 260] on span "Negative Prompt" at bounding box center [354, 261] width 118 height 22
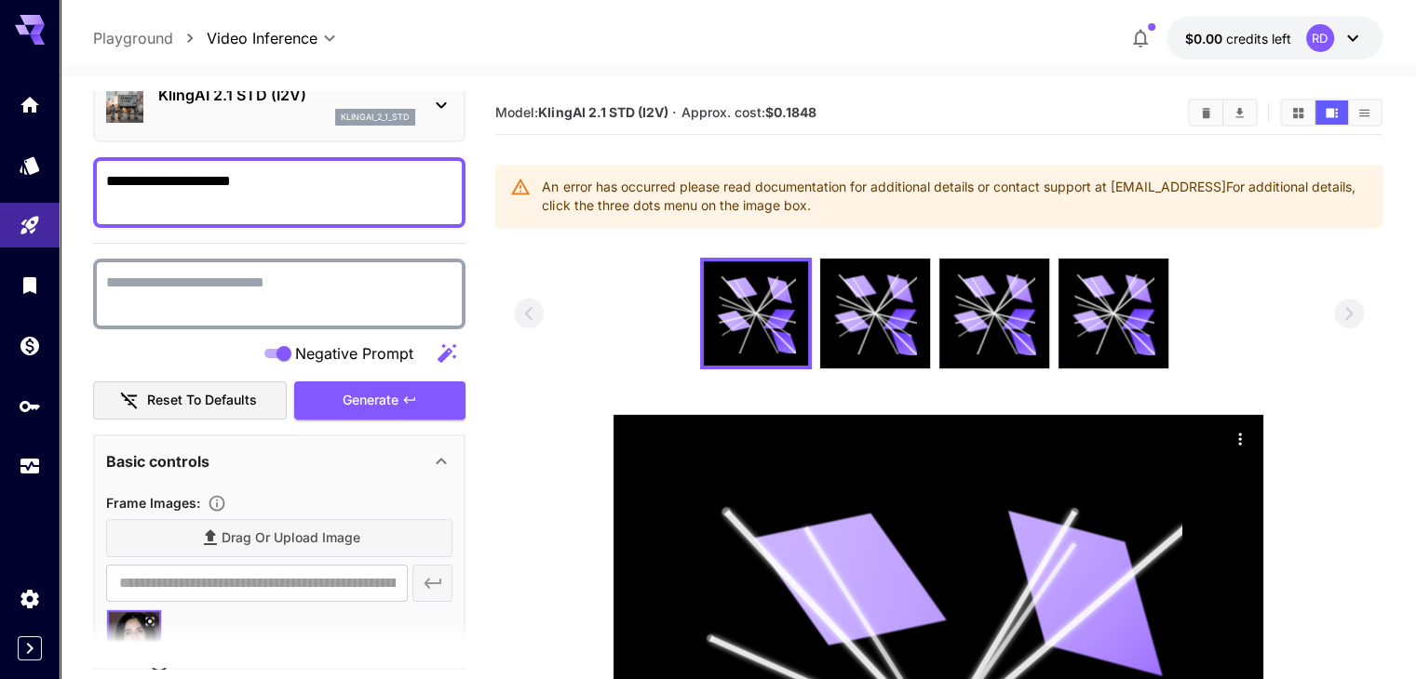
scroll to position [0, 0]
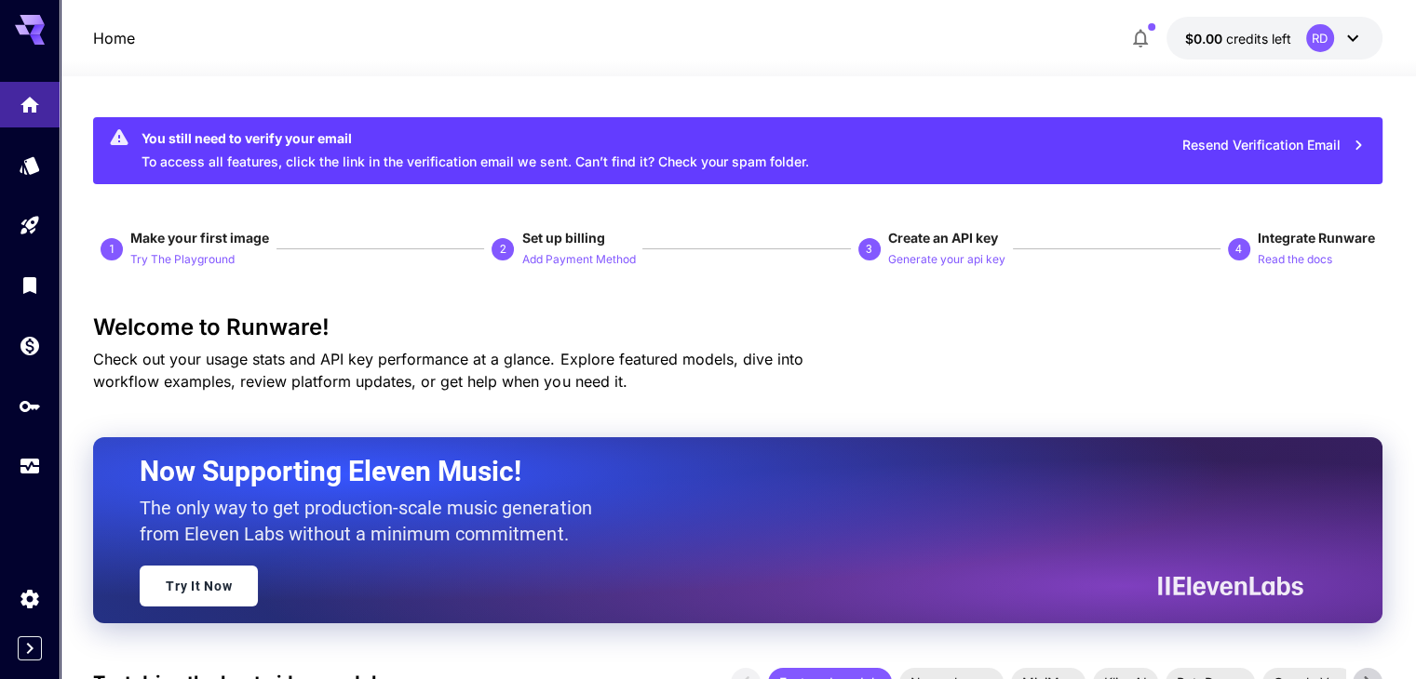
scroll to position [1024, 0]
